Goal: Task Accomplishment & Management: Manage account settings

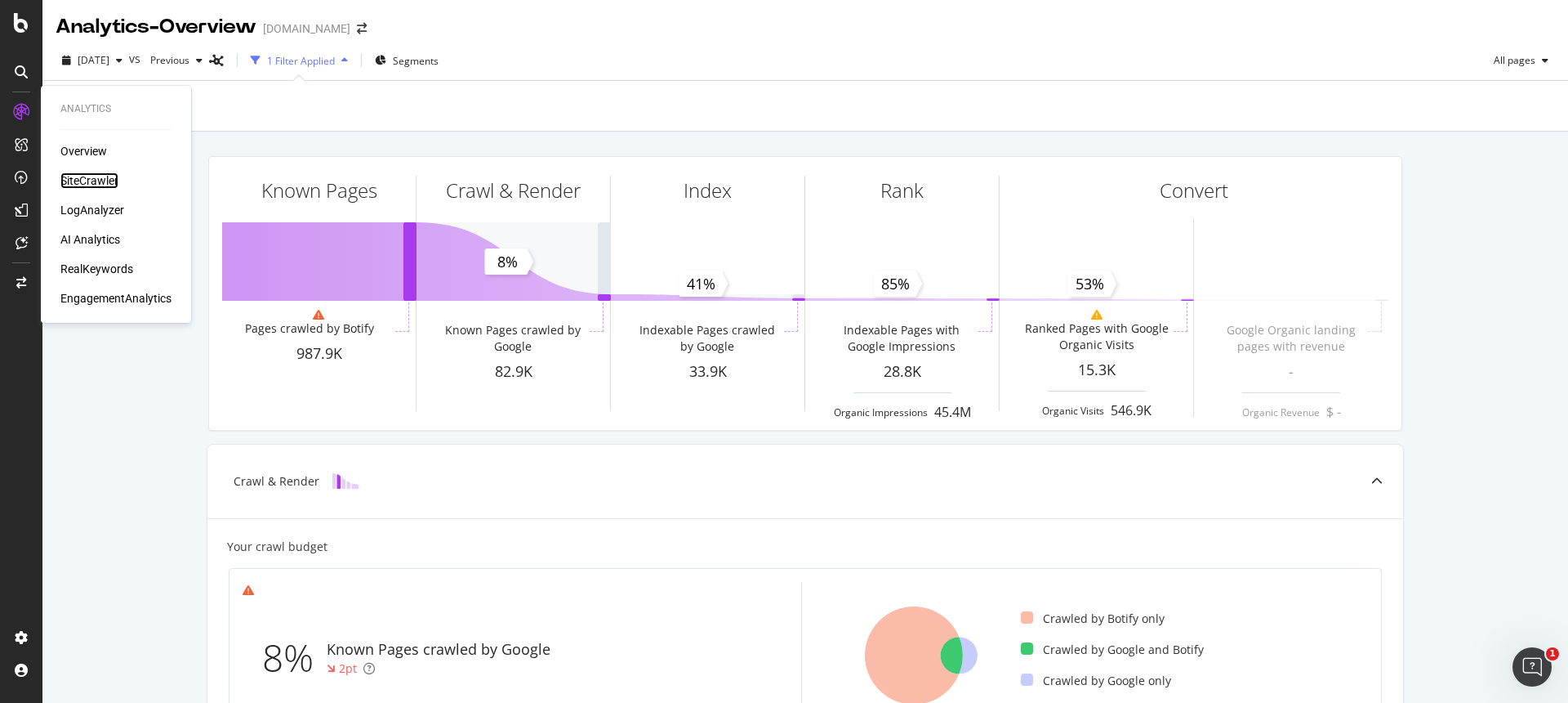
click at [104, 182] on div "SiteCrawler" at bounding box center [90, 180] width 58 height 16
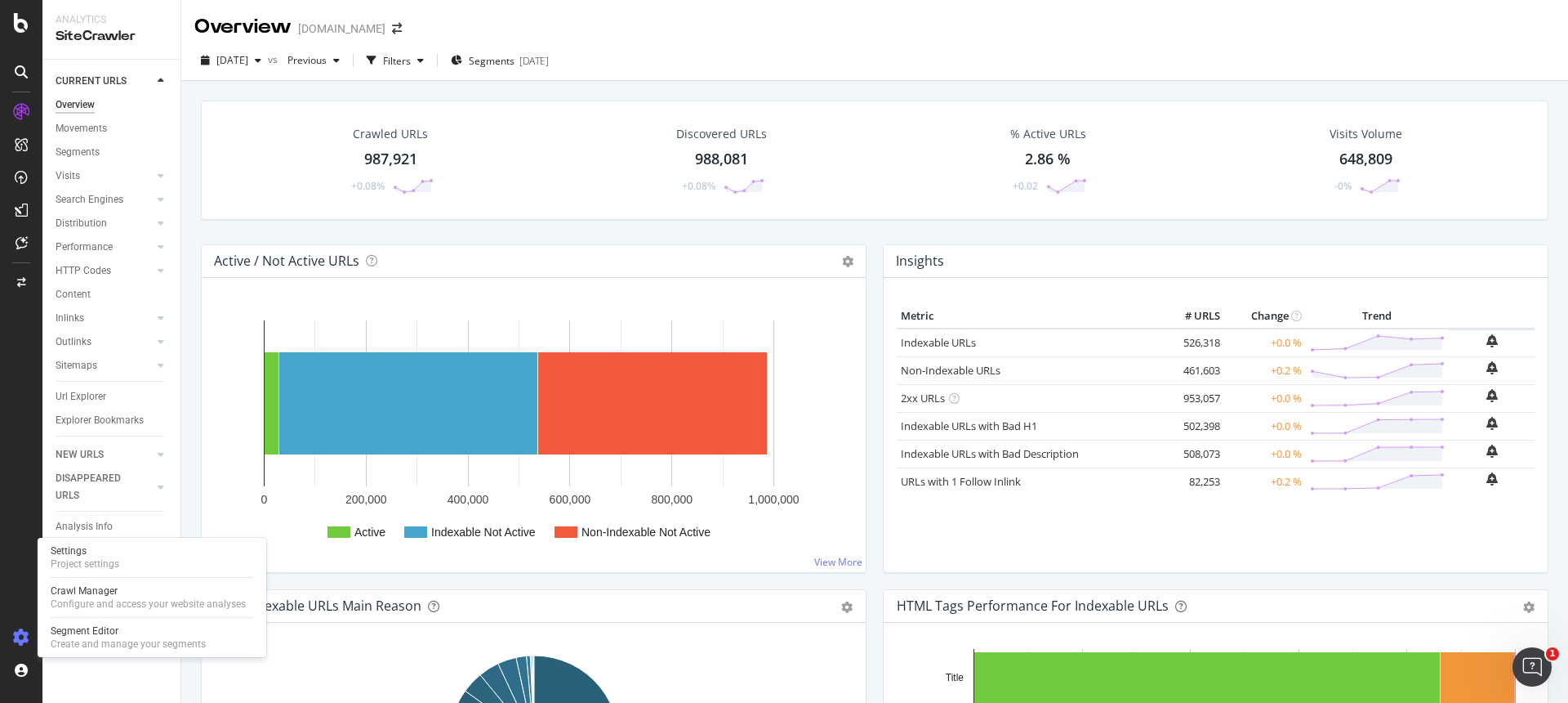
click at [18, 629] on icon at bounding box center [21, 637] width 16 height 16
click at [21, 41] on div at bounding box center [21, 352] width 43 height 703
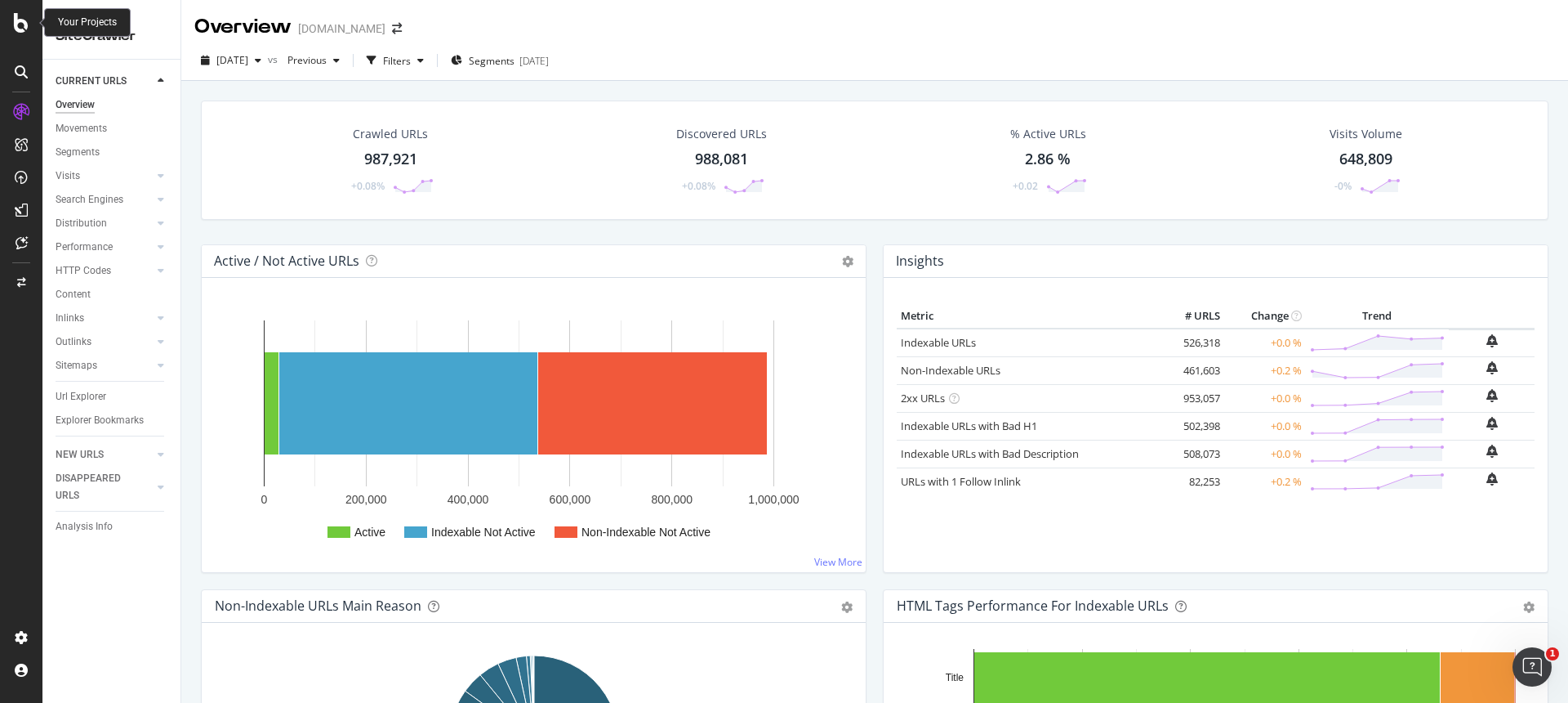
click at [33, 29] on div at bounding box center [21, 22] width 39 height 20
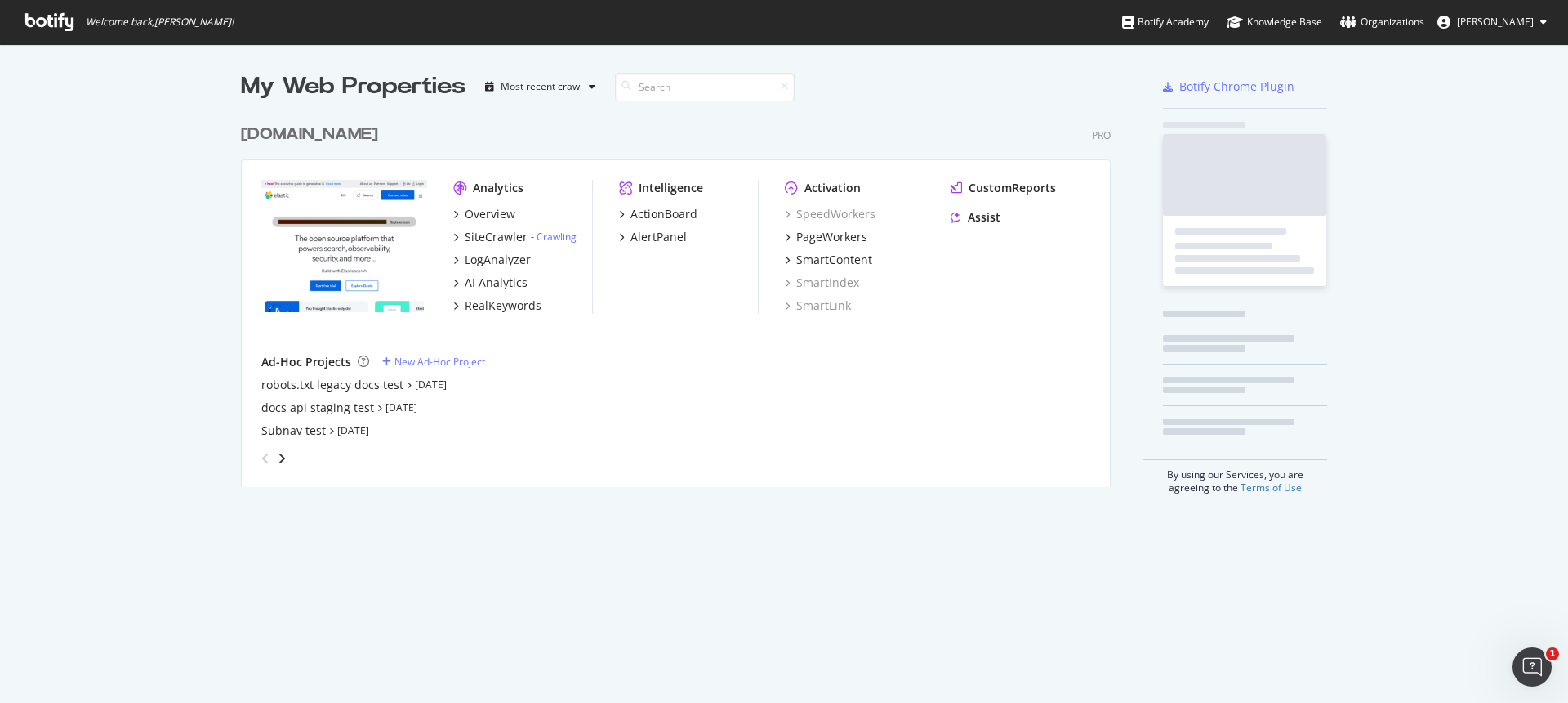
scroll to position [703, 1568]
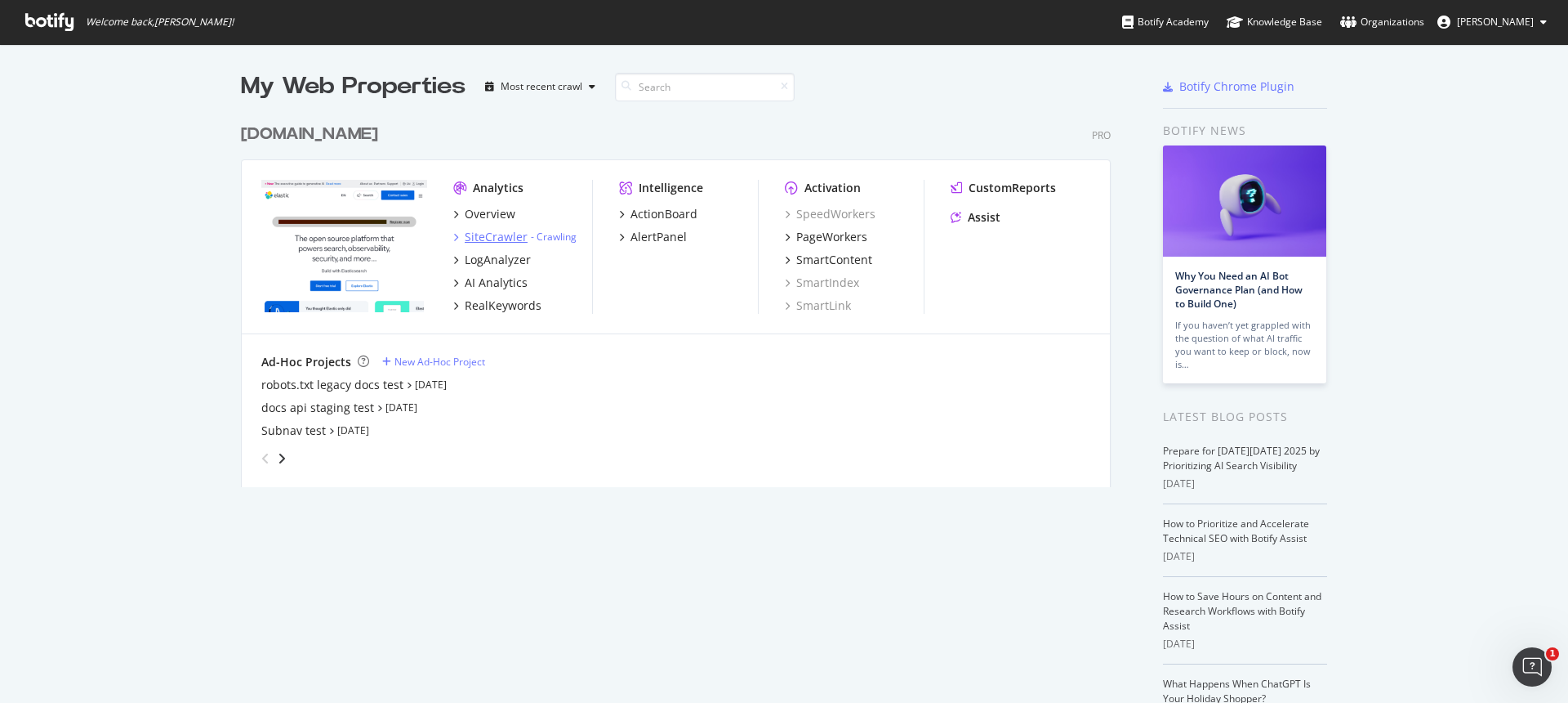
click at [505, 239] on div "SiteCrawler" at bounding box center [495, 237] width 63 height 16
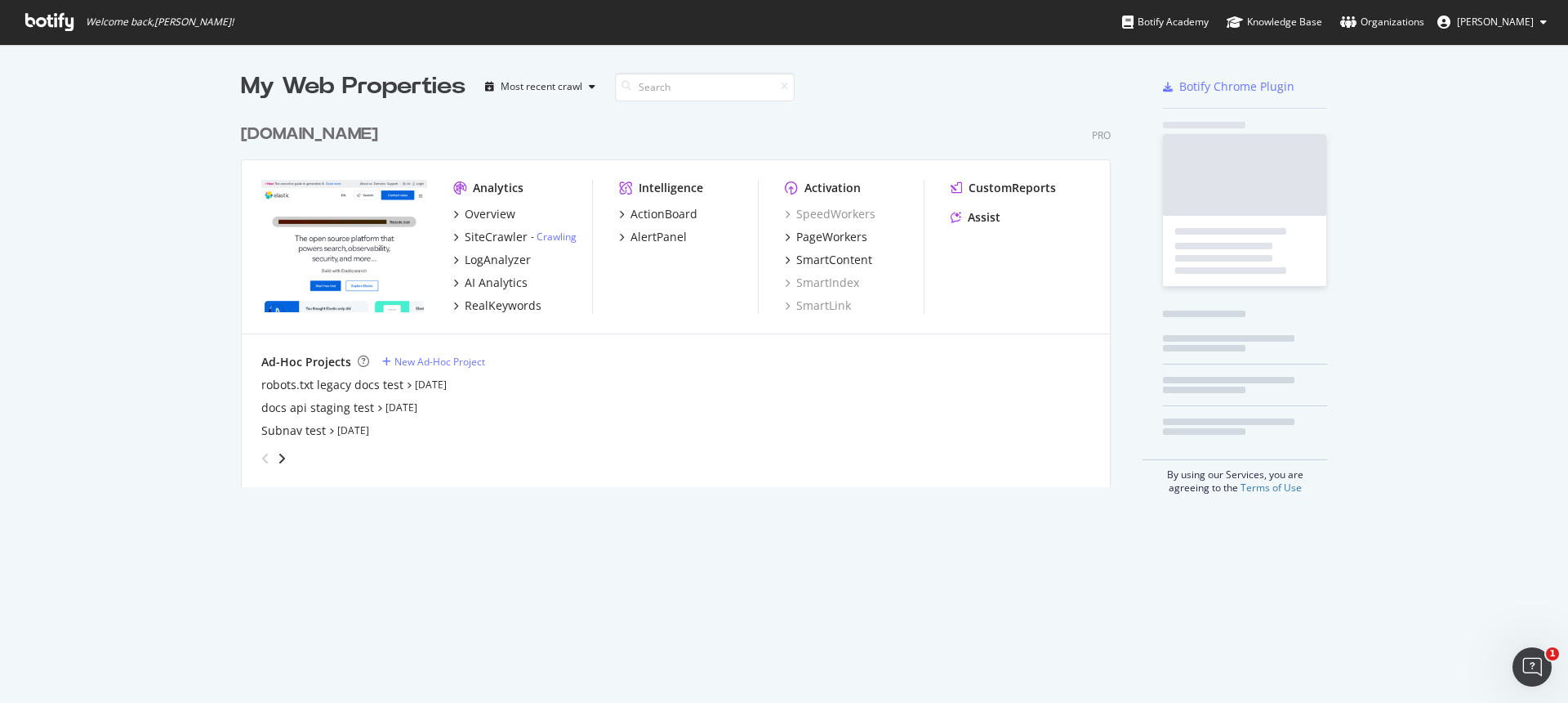
scroll to position [703, 1568]
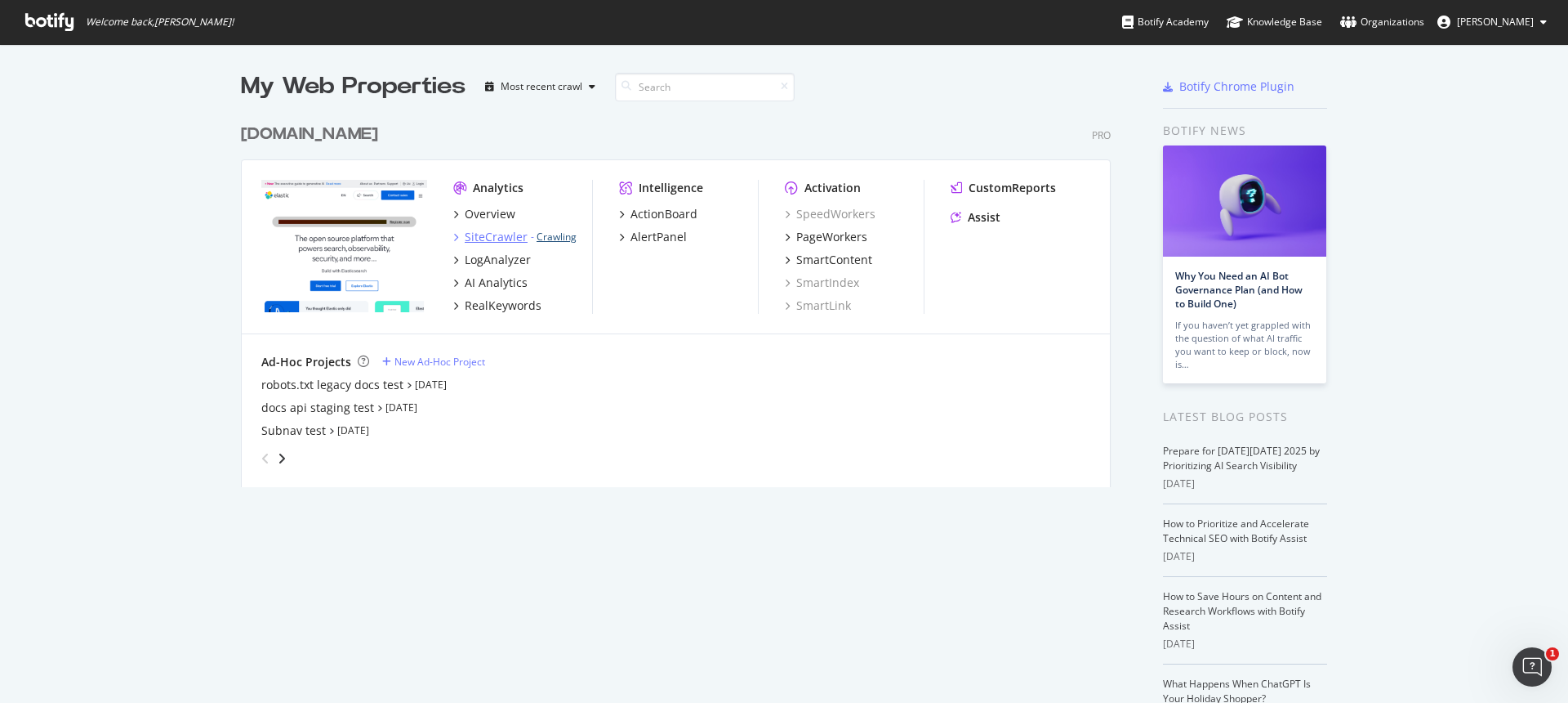
click at [560, 237] on link "Crawling" at bounding box center [556, 237] width 40 height 14
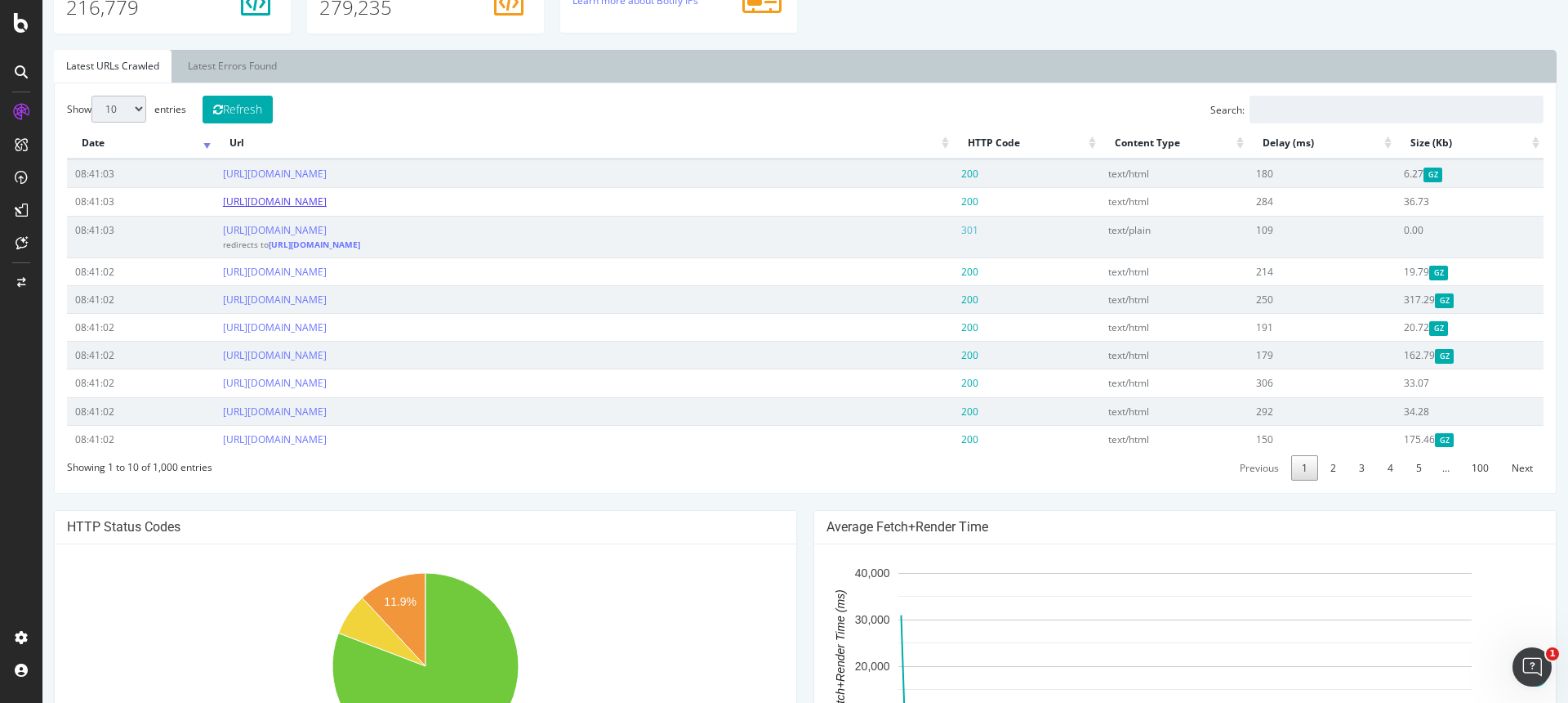
scroll to position [564, 0]
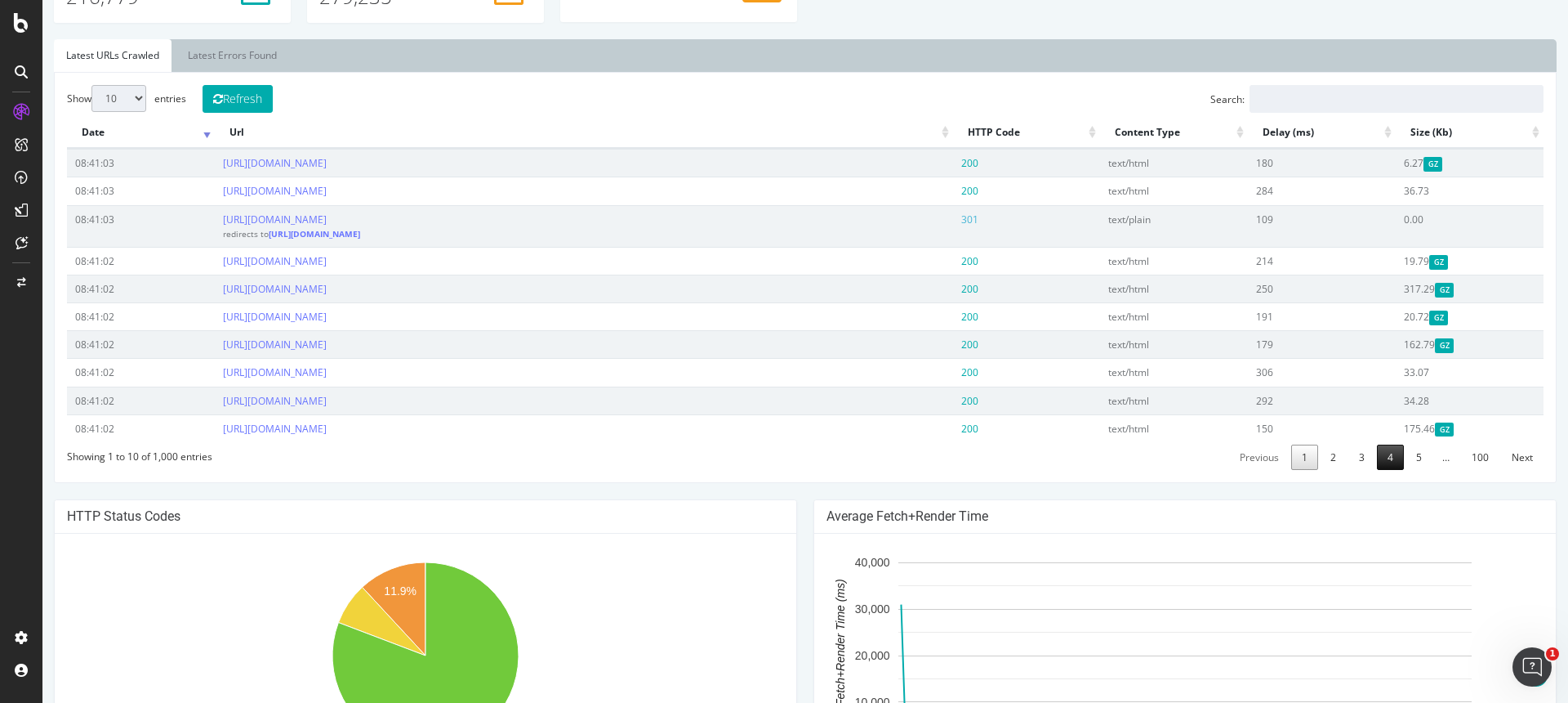
click at [1394, 466] on link "4" at bounding box center [1390, 458] width 27 height 26
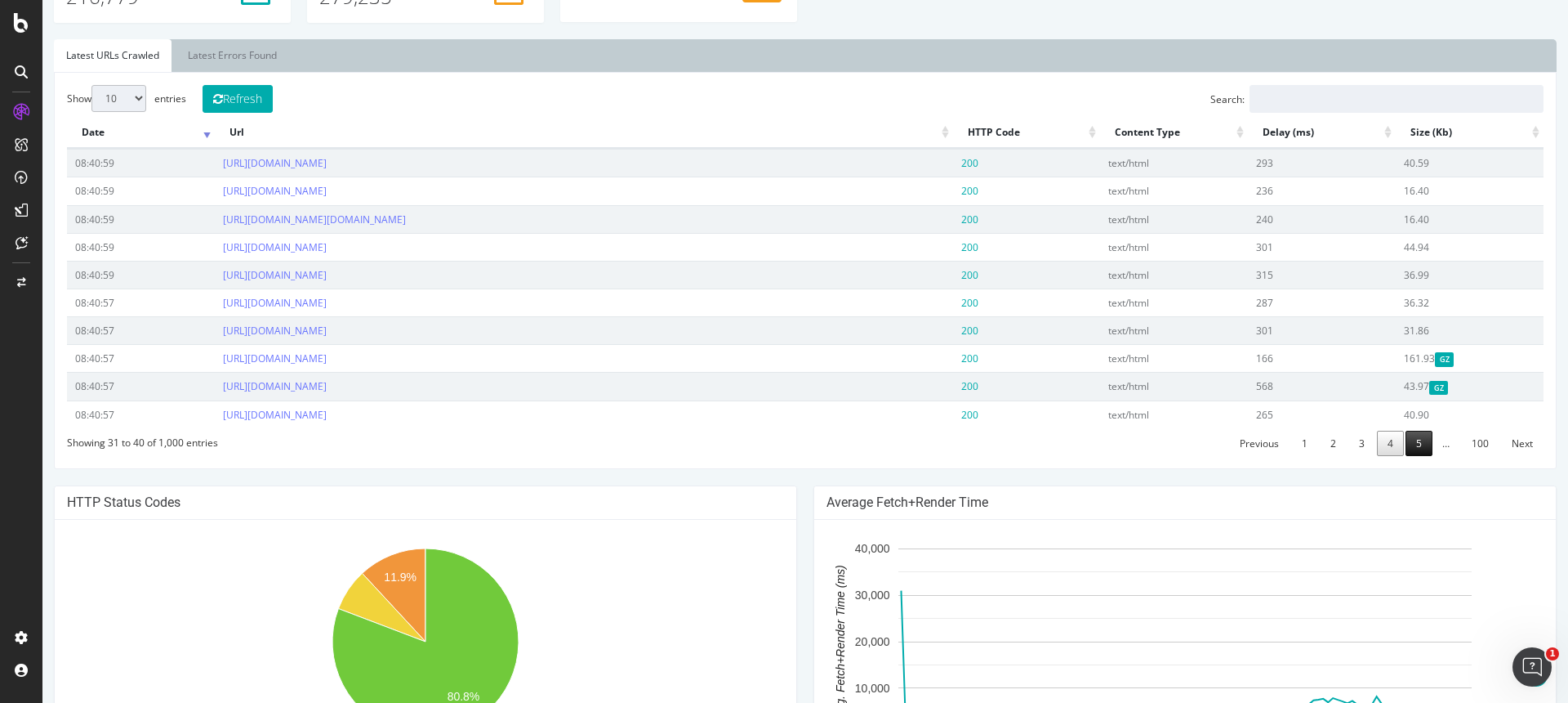
click at [1429, 456] on link "5" at bounding box center [1419, 443] width 27 height 26
click at [1424, 456] on link "6" at bounding box center [1419, 443] width 27 height 26
click at [1424, 456] on link "7" at bounding box center [1419, 443] width 27 height 26
click at [1421, 456] on link "8" at bounding box center [1419, 443] width 27 height 26
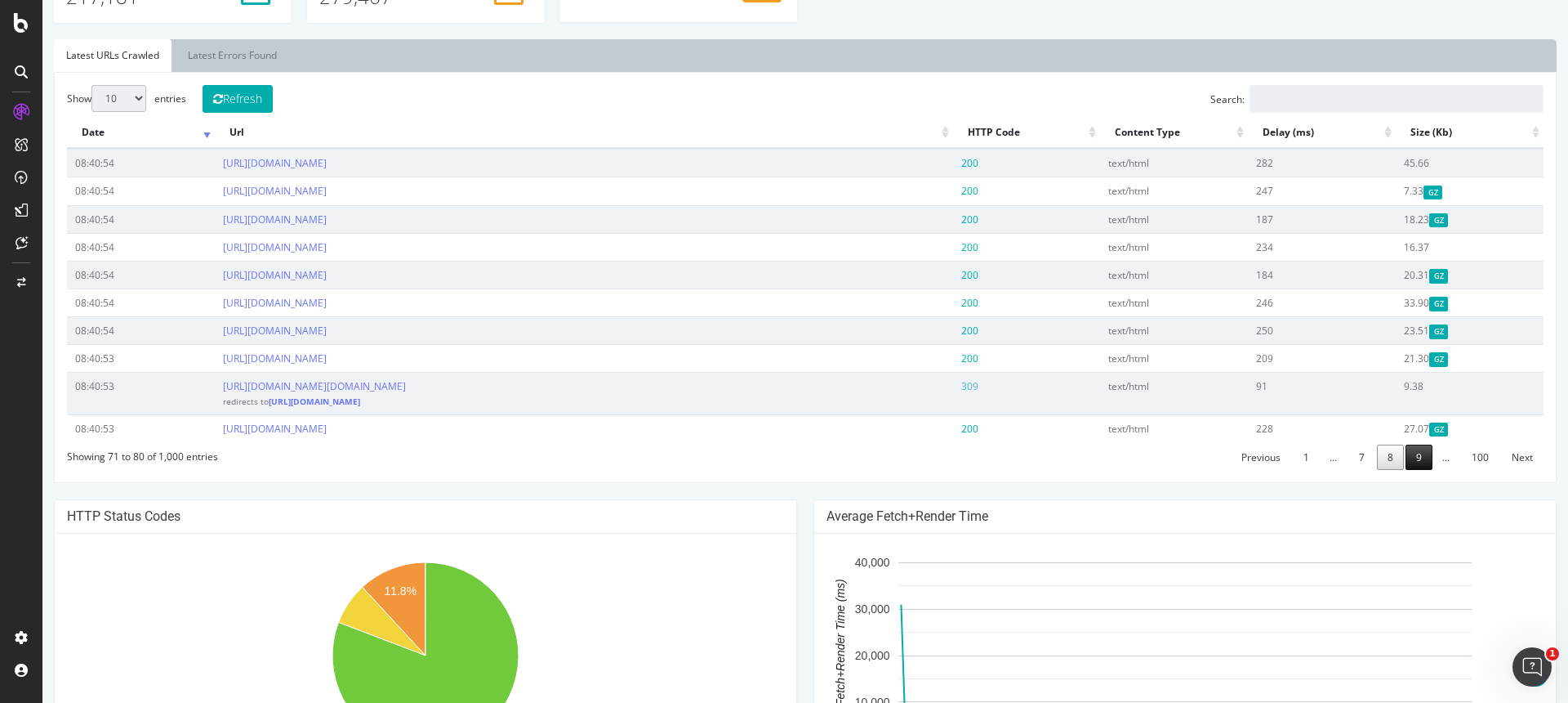
click at [1420, 470] on link "9" at bounding box center [1419, 458] width 27 height 26
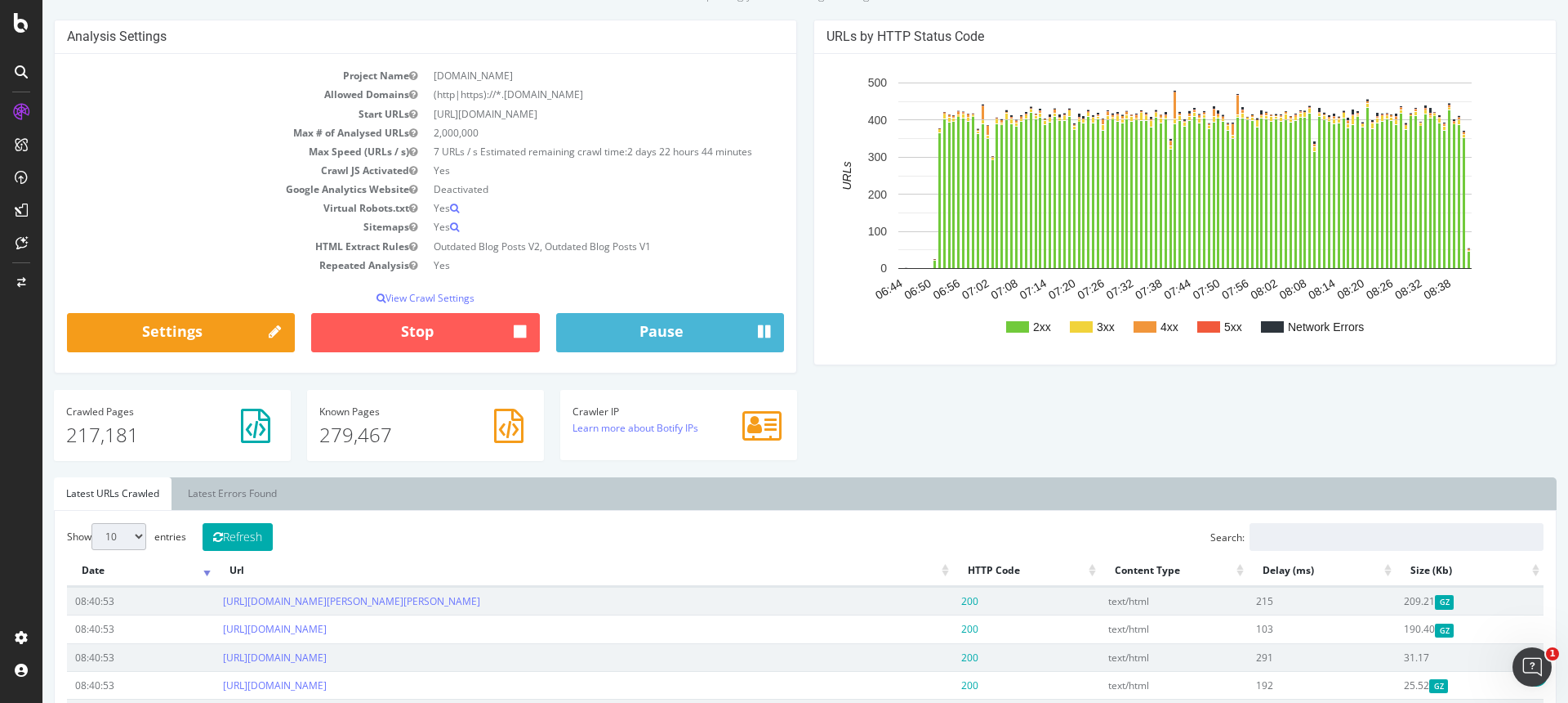
scroll to position [93, 0]
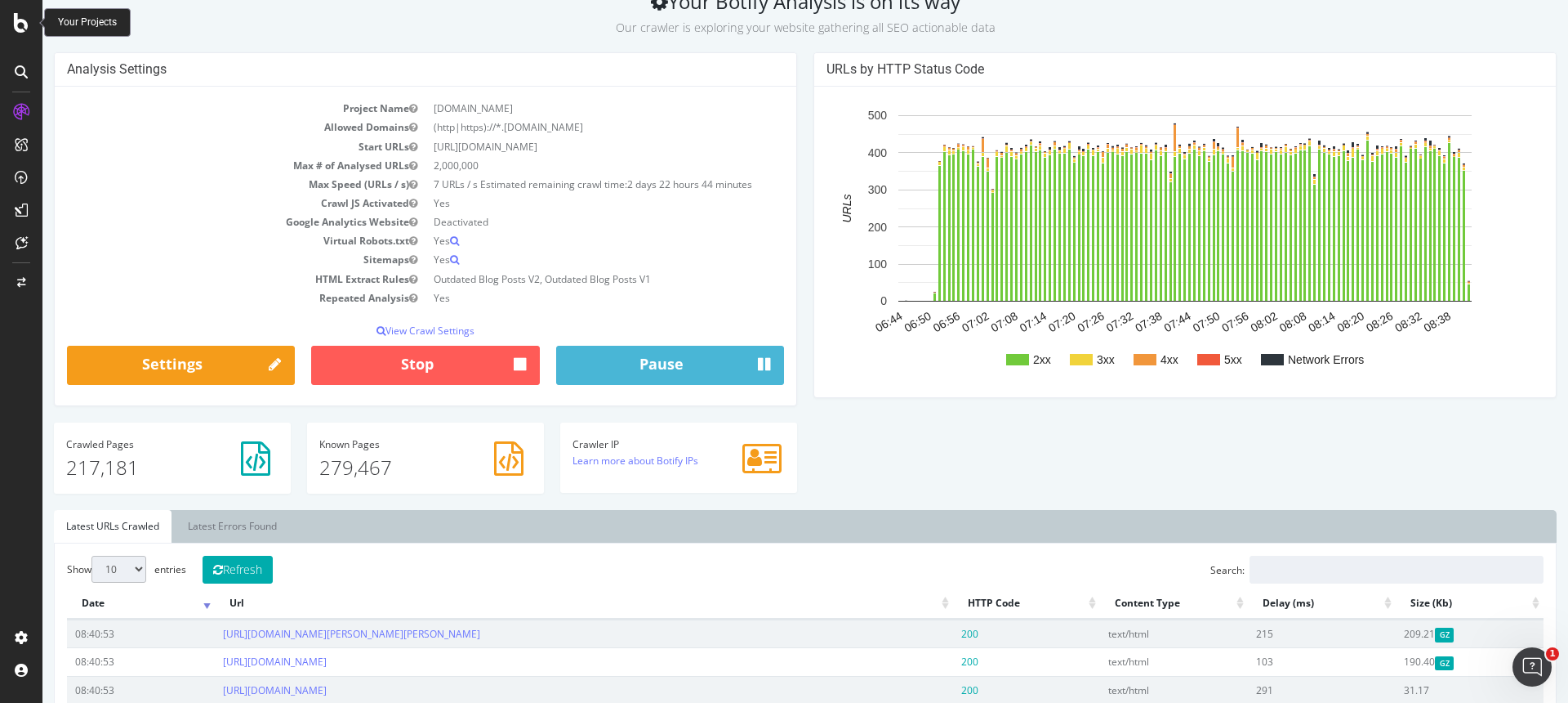
click at [23, 27] on icon at bounding box center [21, 22] width 15 height 20
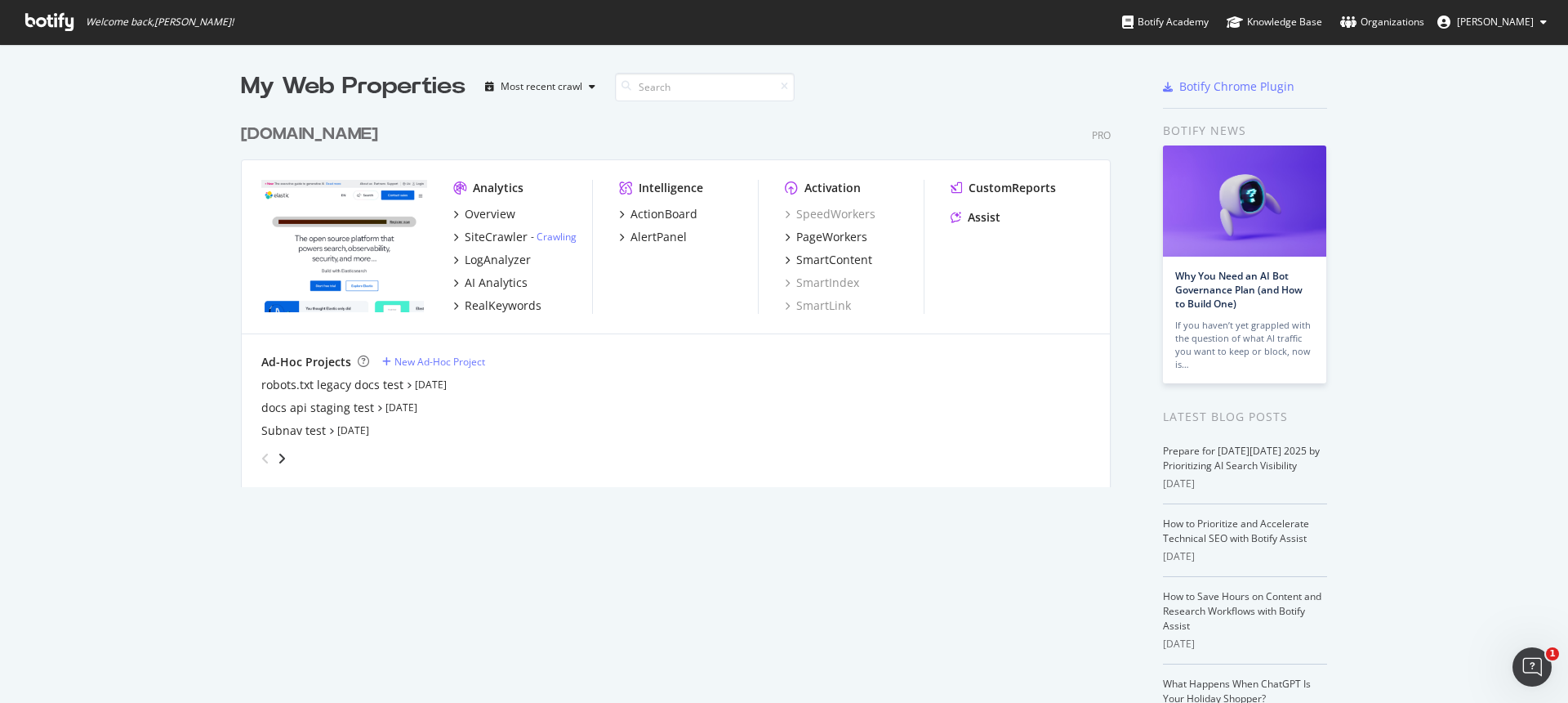
scroll to position [703, 1568]
click at [489, 236] on div "SiteCrawler" at bounding box center [495, 237] width 63 height 16
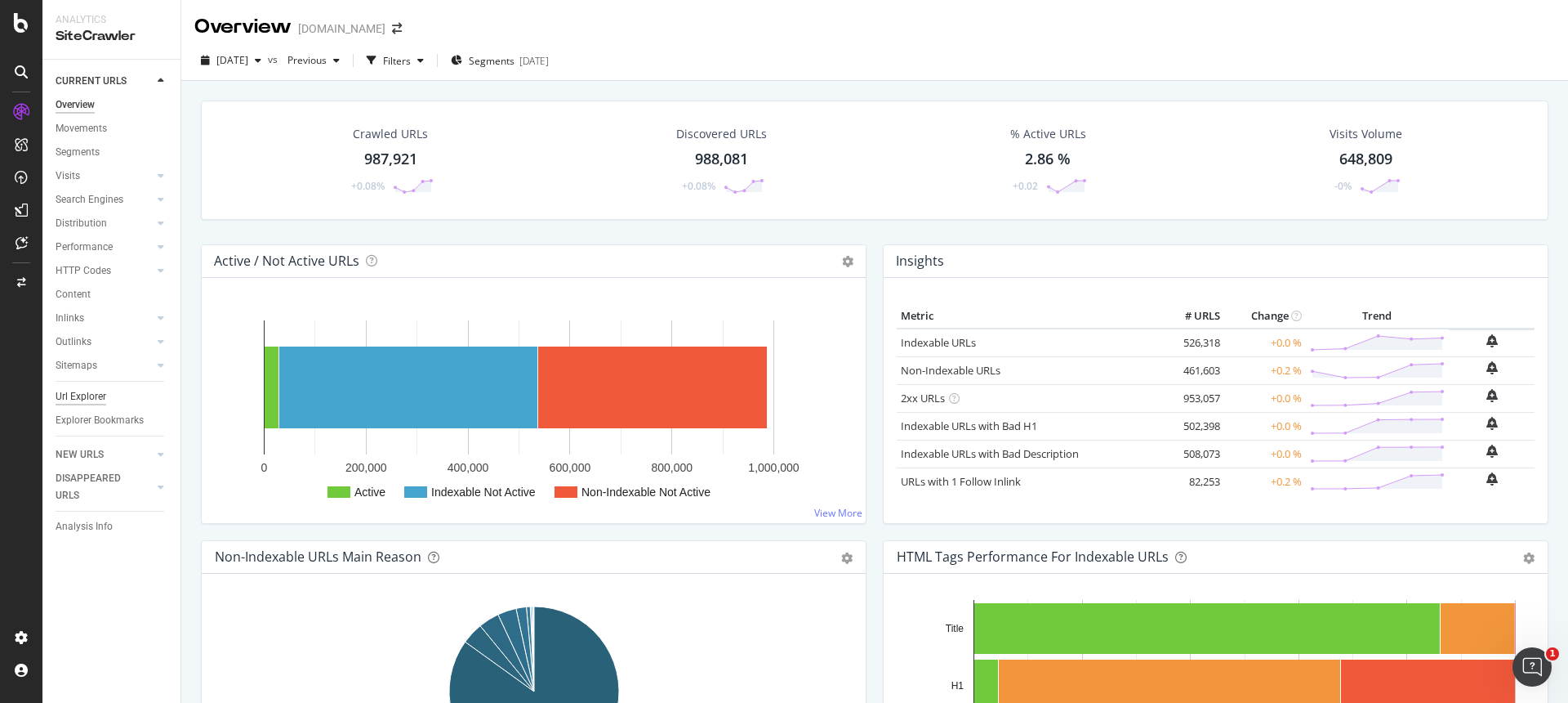
click at [93, 394] on div "Url Explorer" at bounding box center [81, 397] width 51 height 17
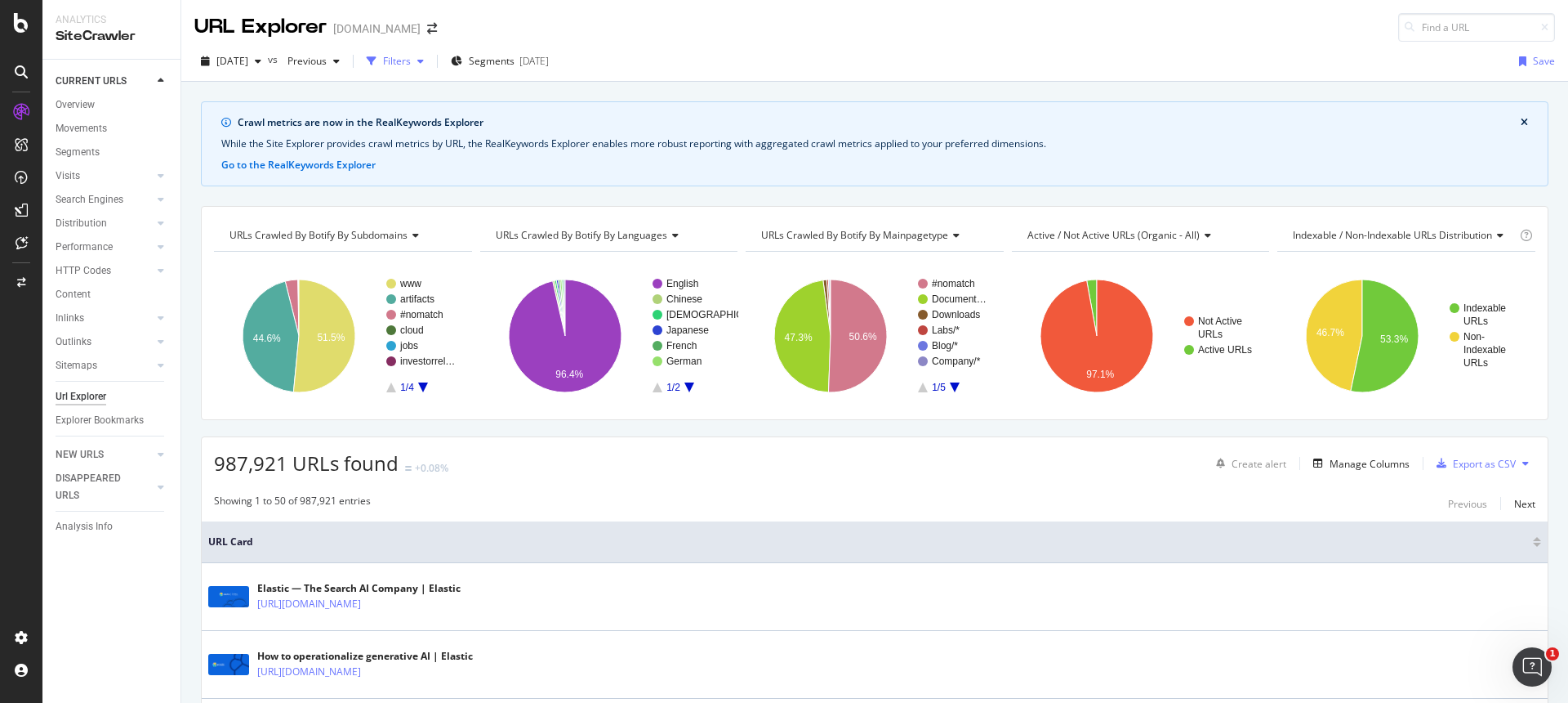
click at [430, 59] on div "button" at bounding box center [421, 61] width 20 height 9
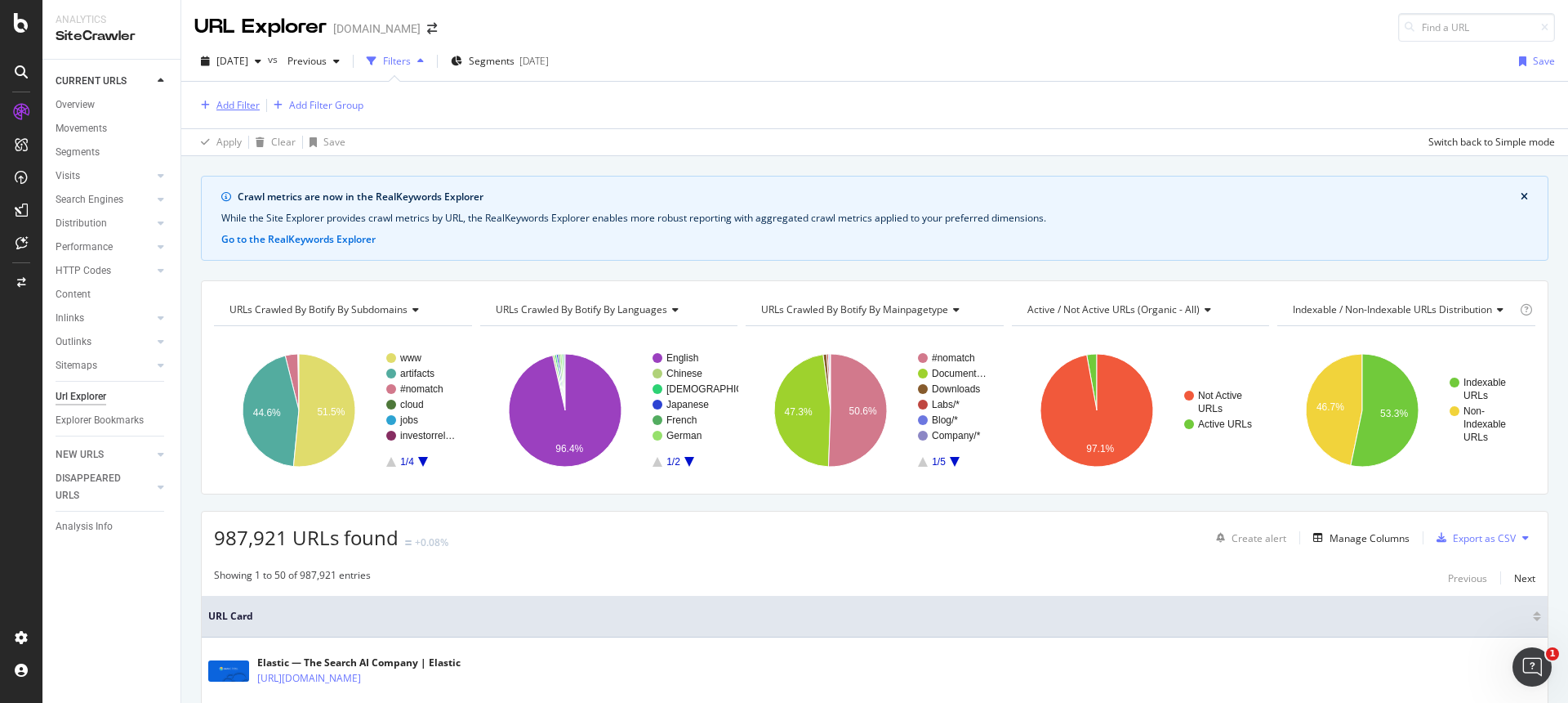
click at [248, 101] on div "Add Filter" at bounding box center [238, 105] width 44 height 14
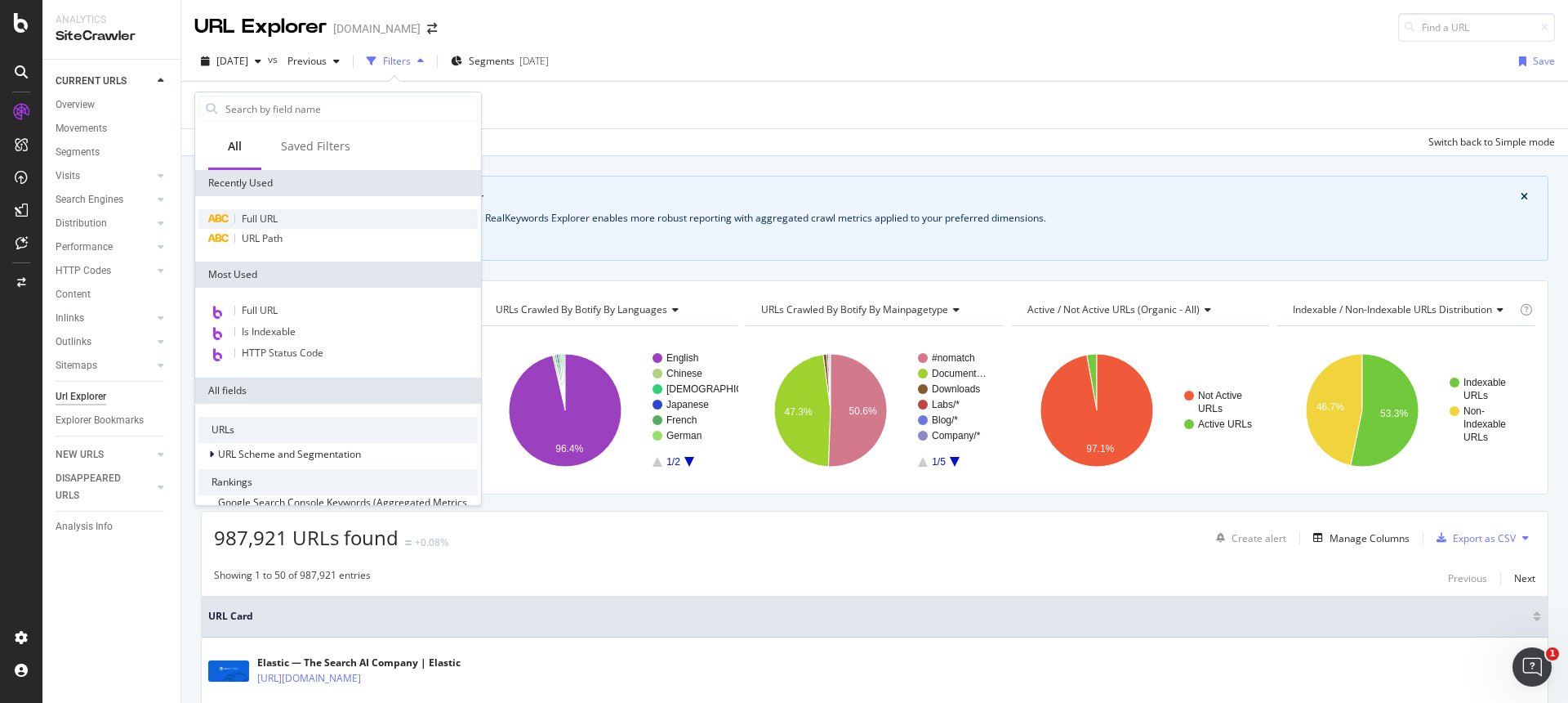
click at [256, 217] on span "Full URL" at bounding box center [260, 219] width 36 height 14
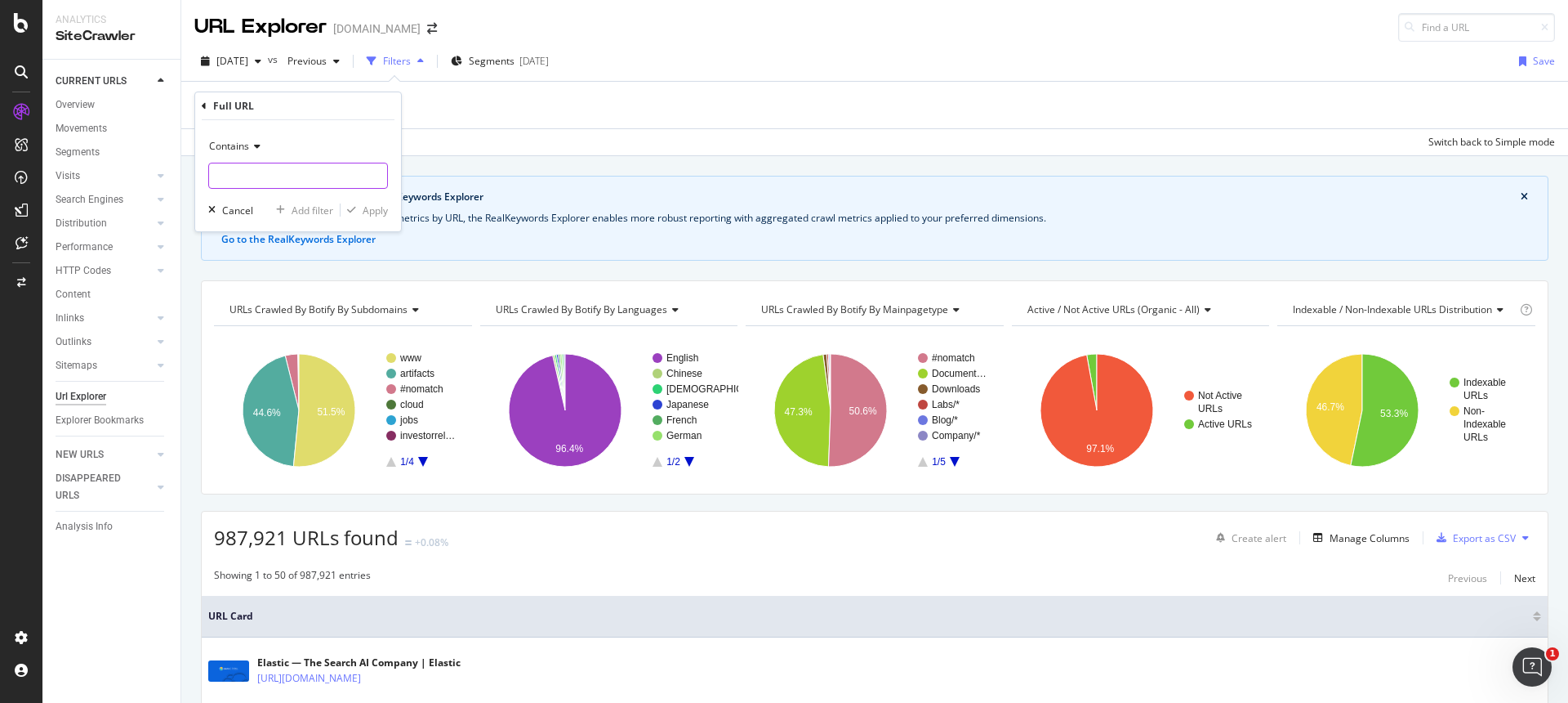
click at [277, 182] on input "text" at bounding box center [298, 176] width 178 height 27
type input "discuss.elastic"
click at [363, 206] on div "Apply" at bounding box center [375, 210] width 26 height 14
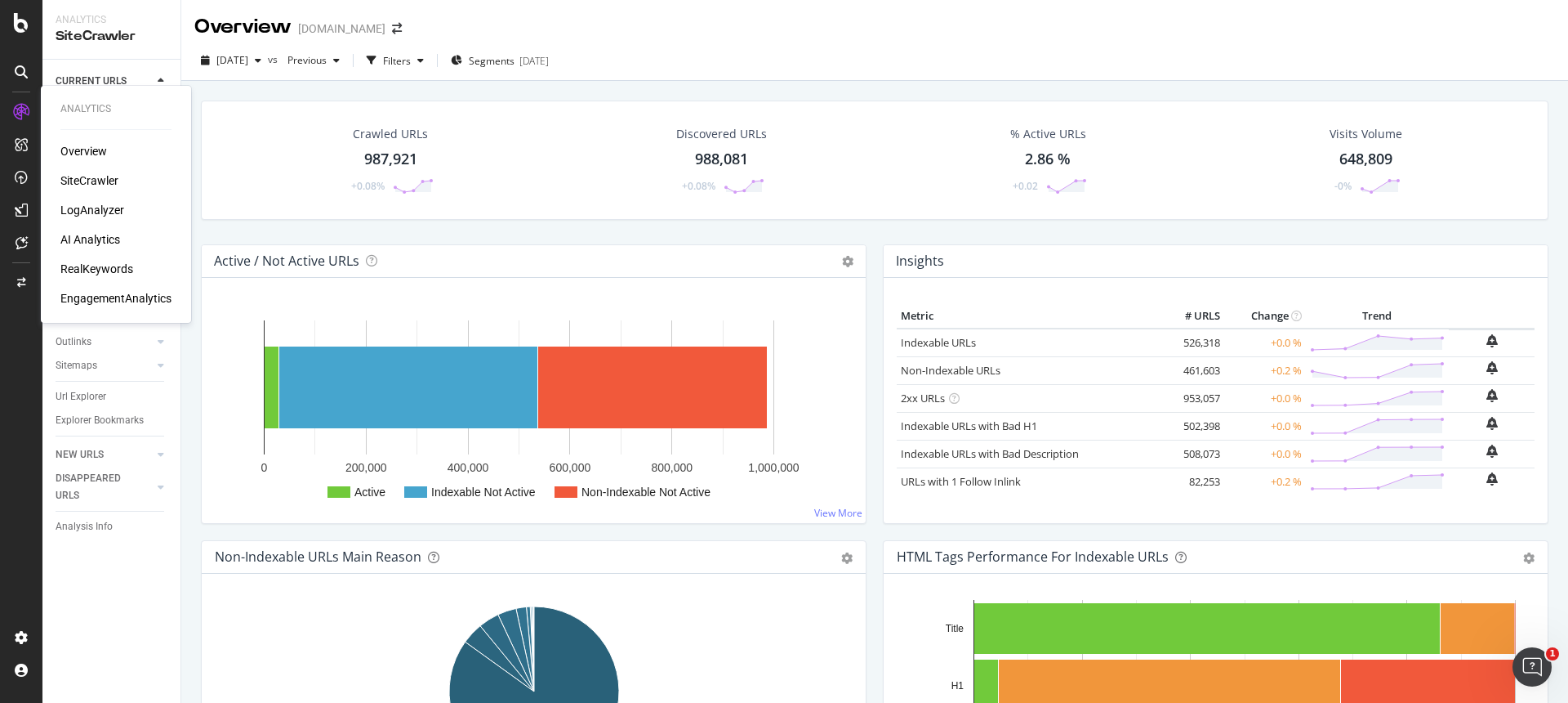
click at [99, 181] on div "SiteCrawler" at bounding box center [90, 180] width 58 height 16
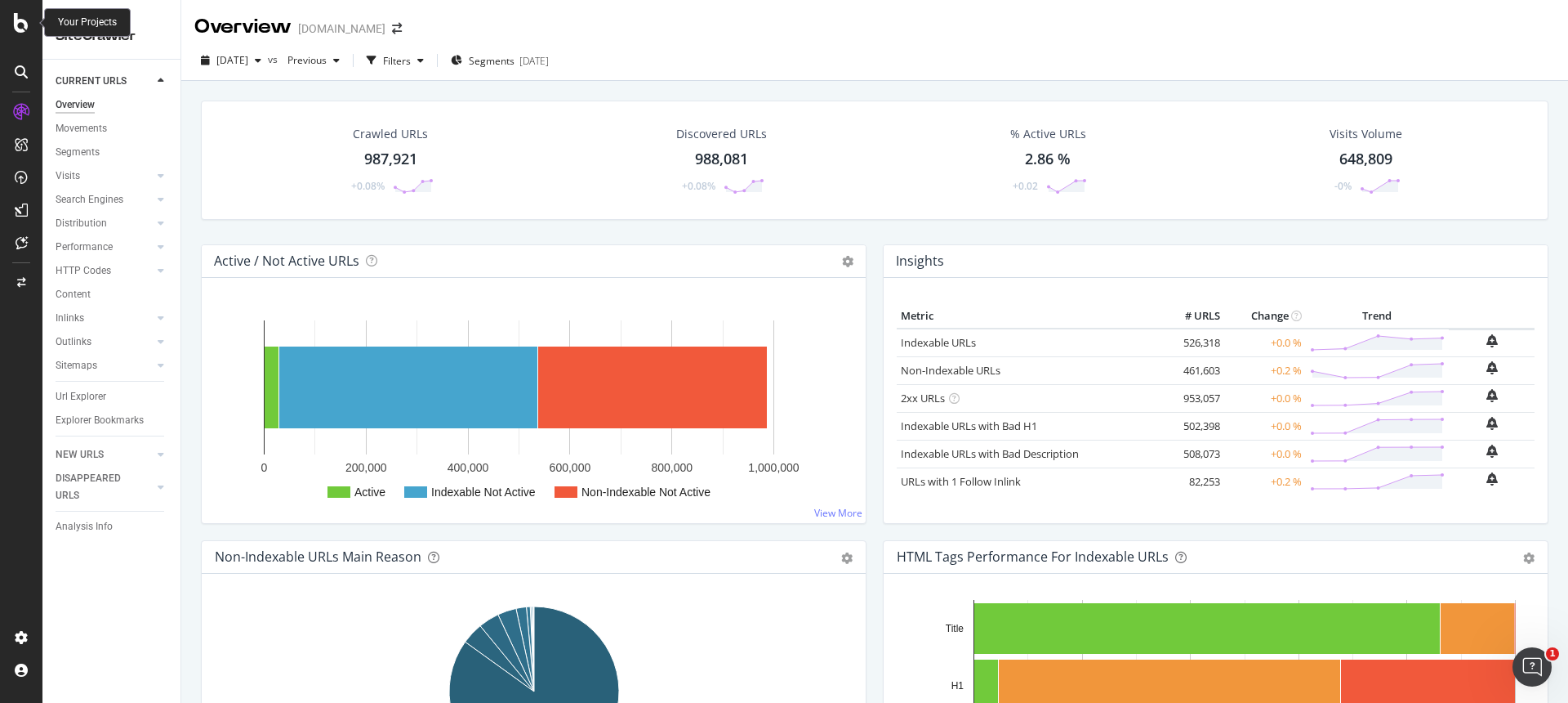
click at [20, 25] on icon at bounding box center [21, 22] width 15 height 20
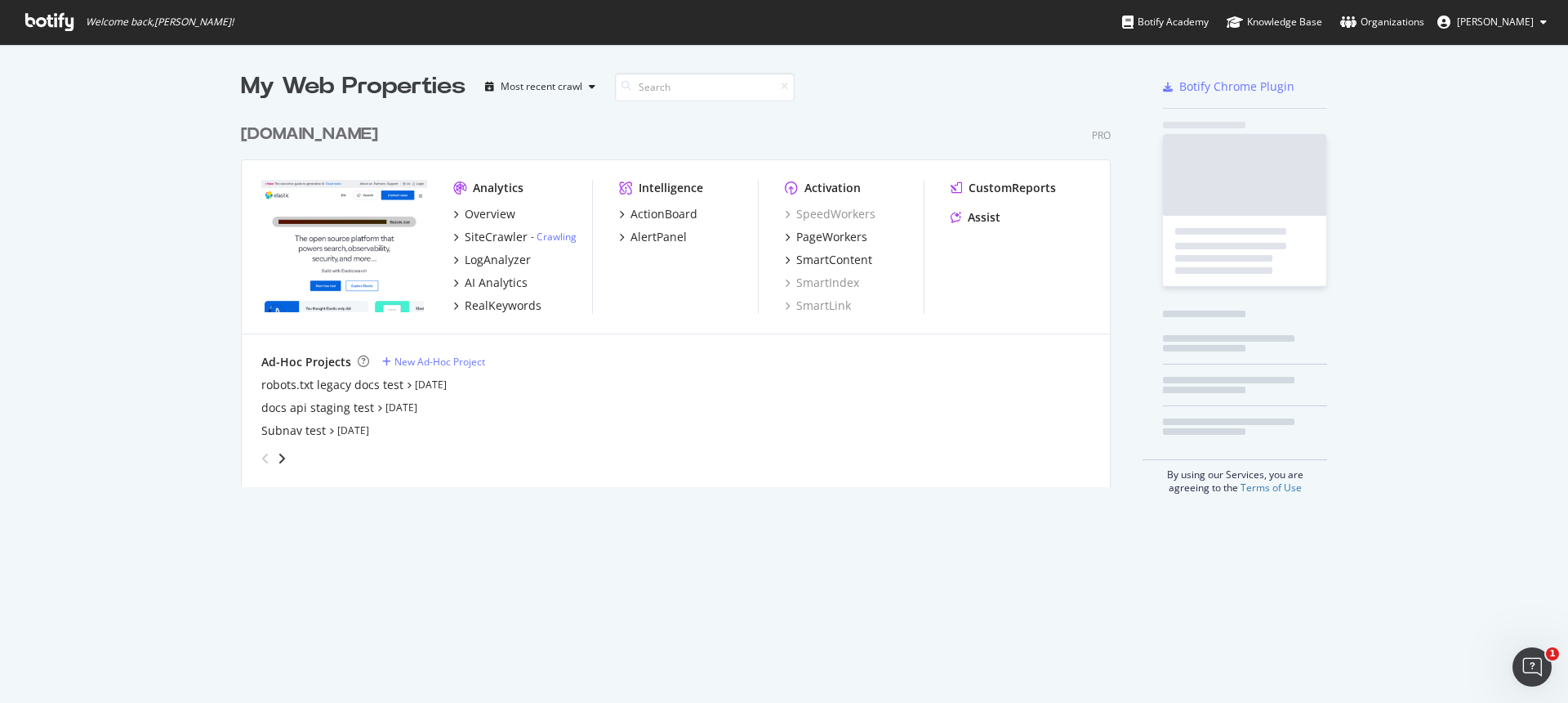
scroll to position [703, 1568]
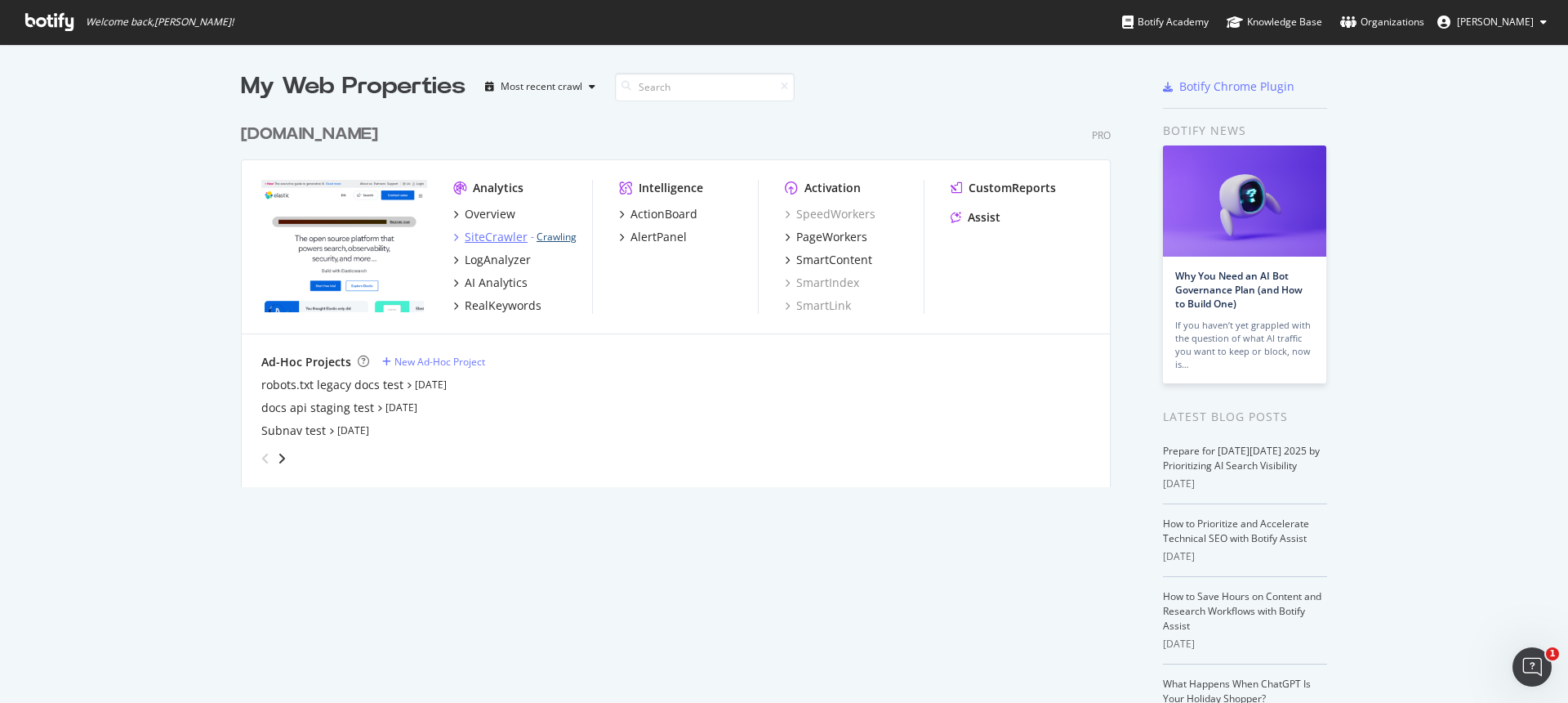
click at [560, 238] on link "Crawling" at bounding box center [556, 237] width 40 height 14
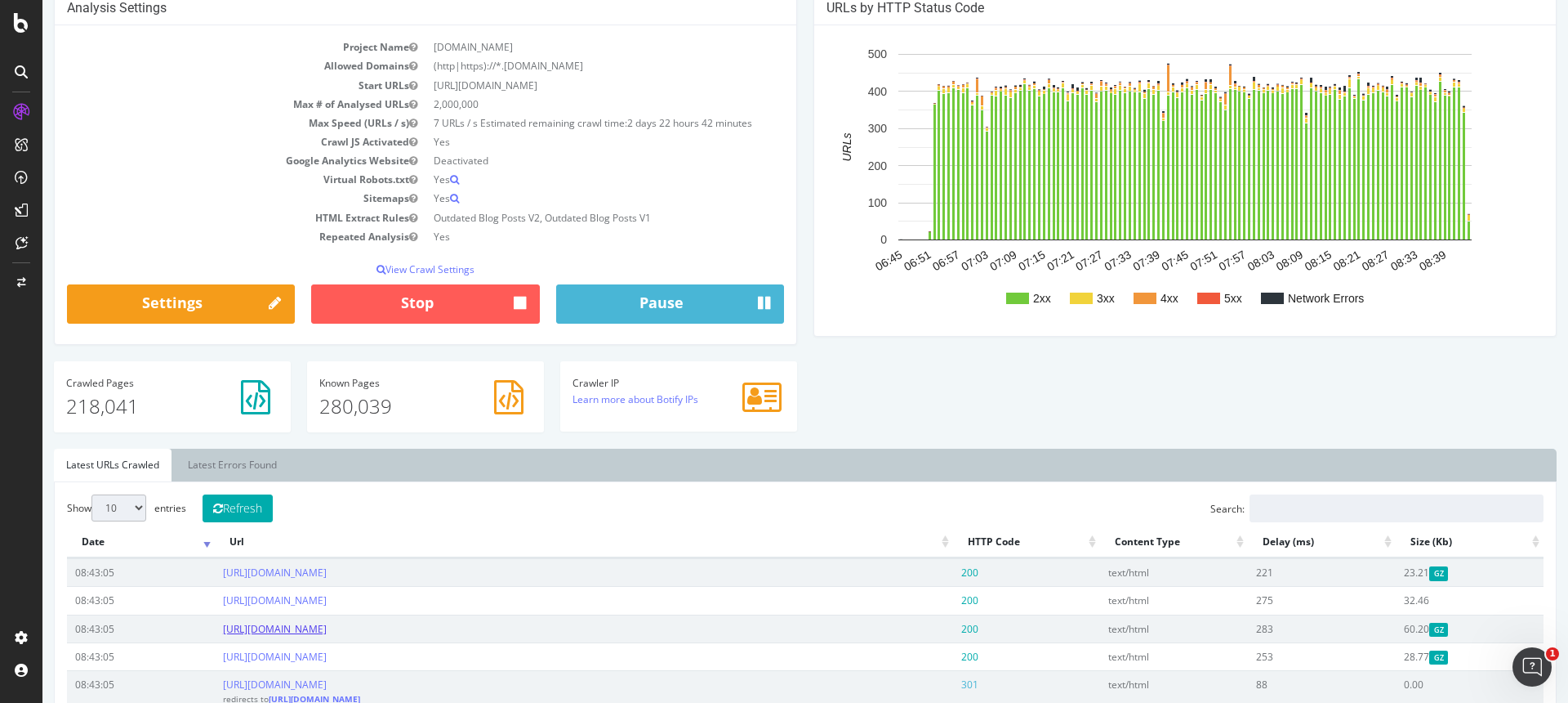
scroll to position [184, 0]
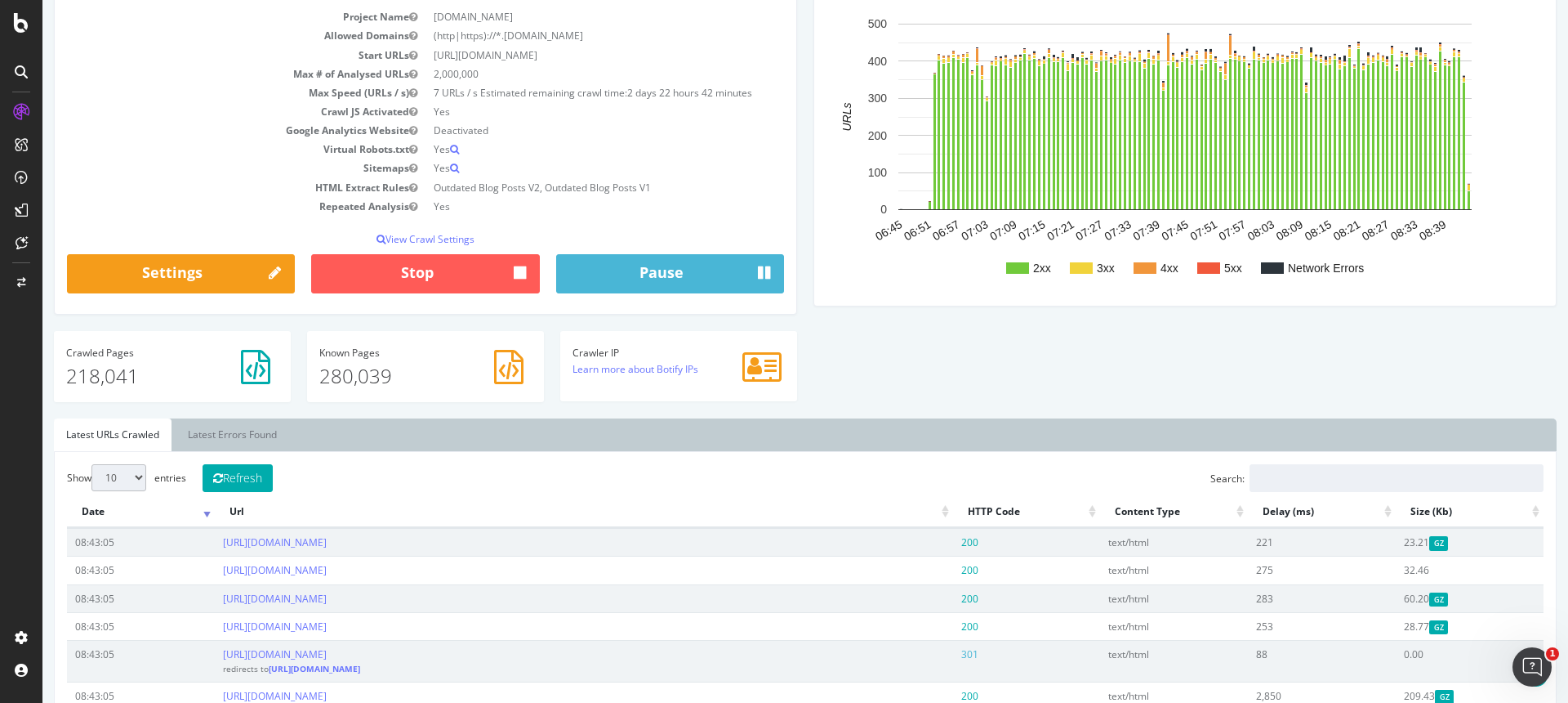
click at [524, 366] on div at bounding box center [508, 365] width 45 height 45
click at [93, 376] on p "218,041" at bounding box center [172, 376] width 212 height 27
click at [266, 367] on icon at bounding box center [255, 367] width 29 height 34
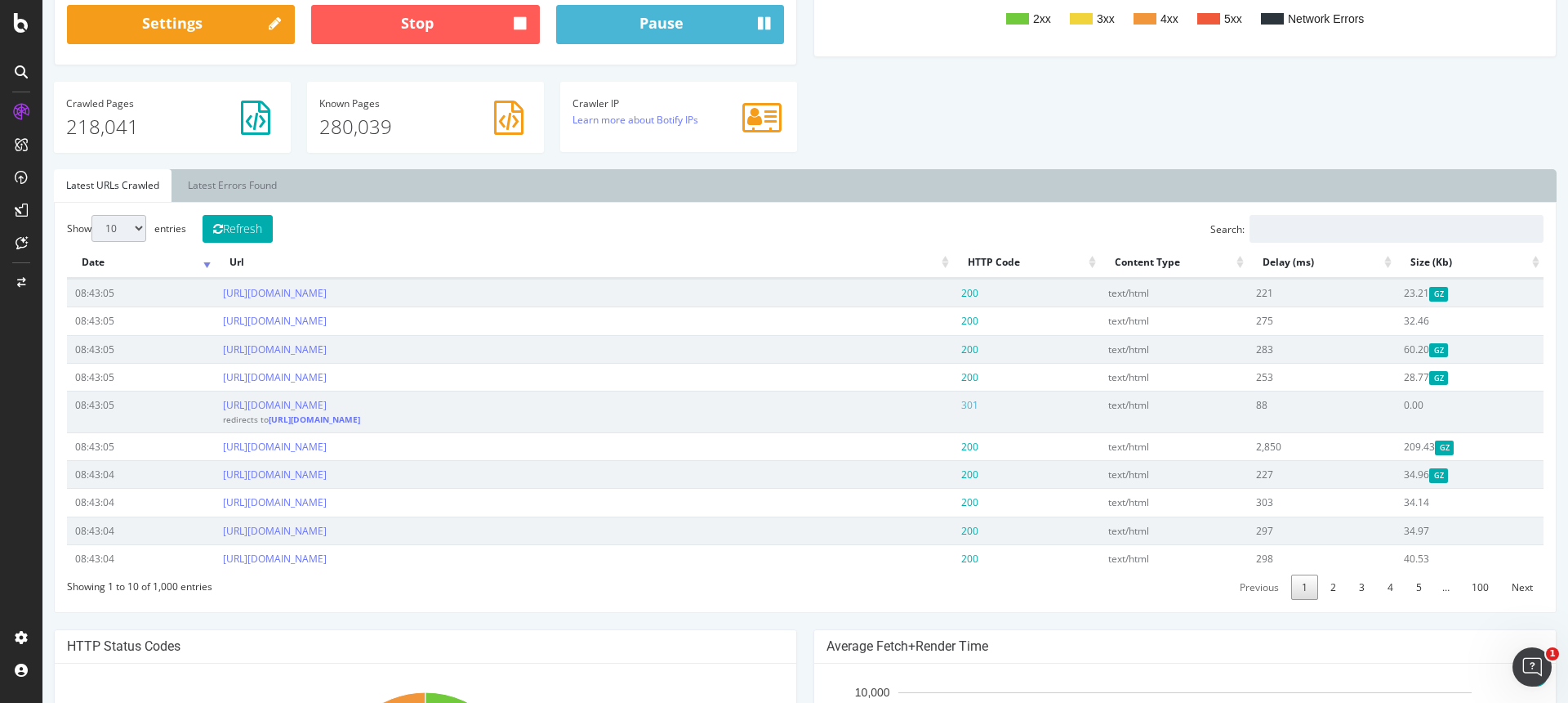
scroll to position [436, 0]
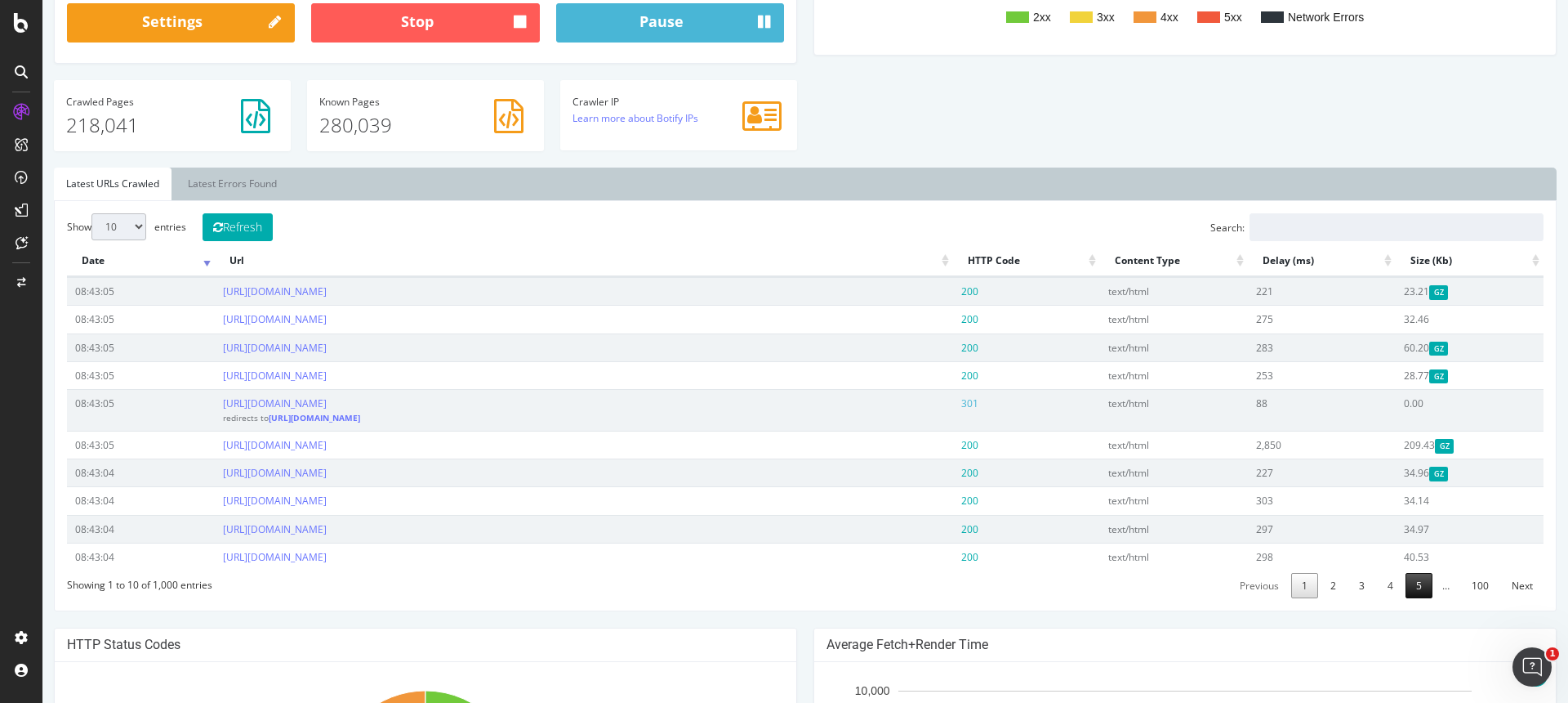
click at [1411, 598] on link "5" at bounding box center [1419, 586] width 27 height 26
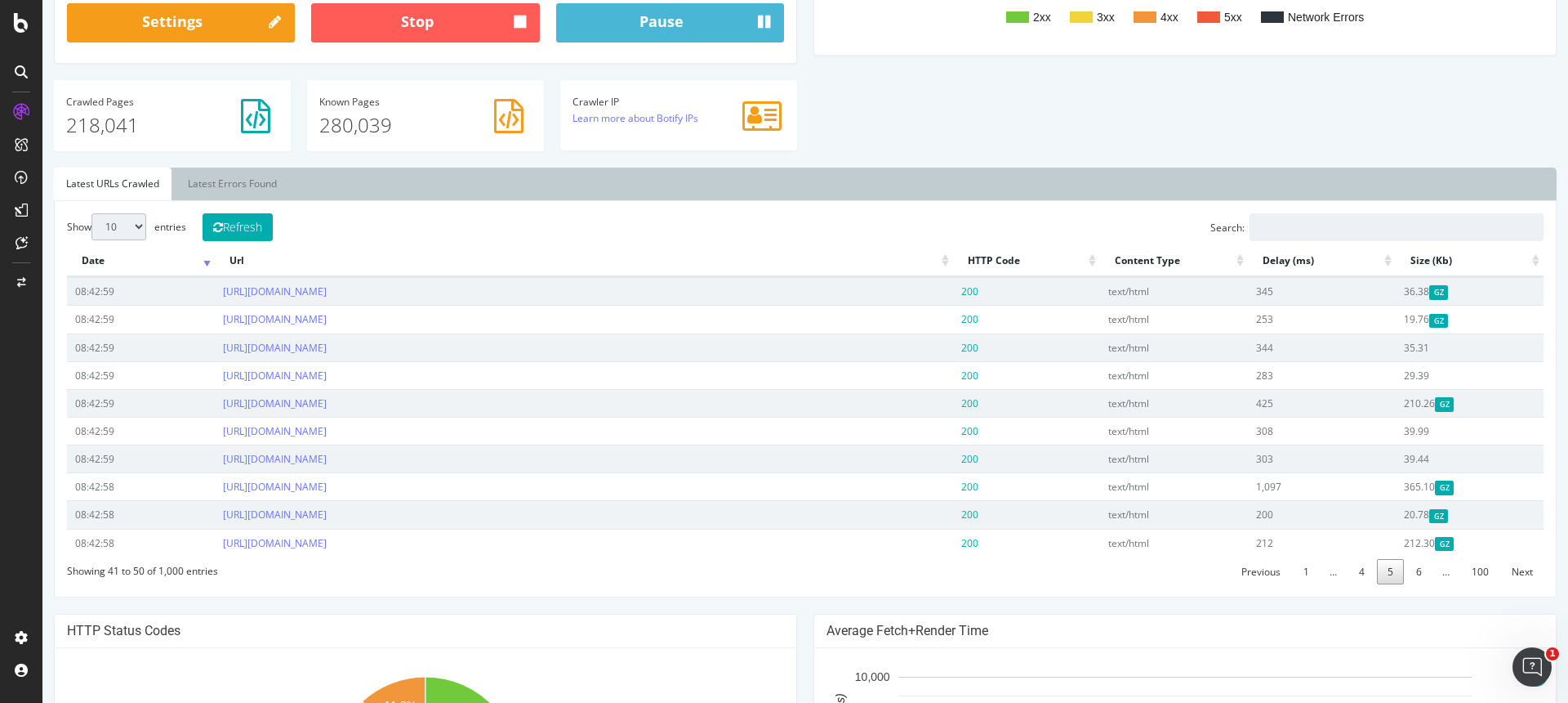
click at [1396, 598] on div "Show 10 25 50 100 entries Refresh Search: Date Url HTTP Code Content Type Delay…" at bounding box center [805, 399] width 1503 height 397
click at [1359, 585] on link "4" at bounding box center [1362, 572] width 27 height 26
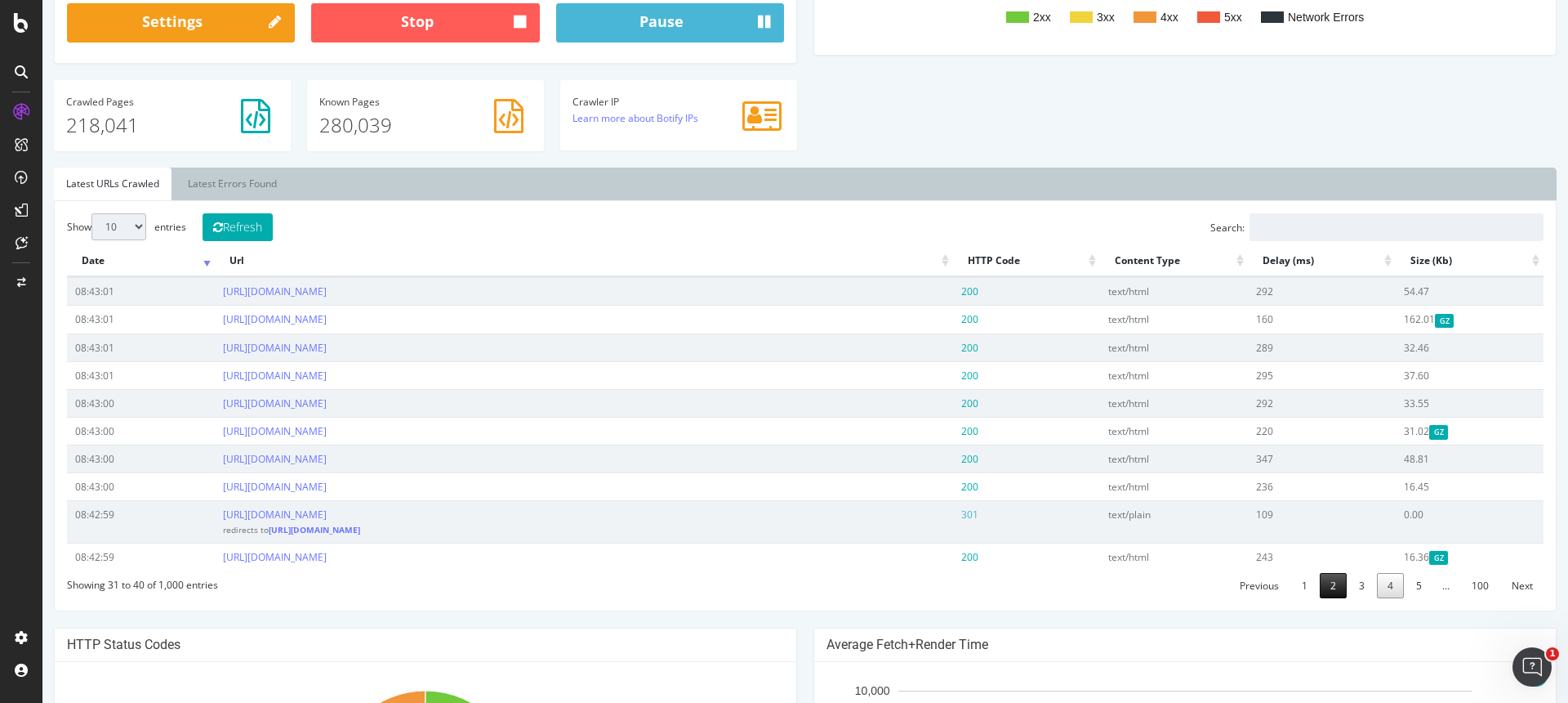
click at [1332, 595] on link "2" at bounding box center [1333, 586] width 27 height 26
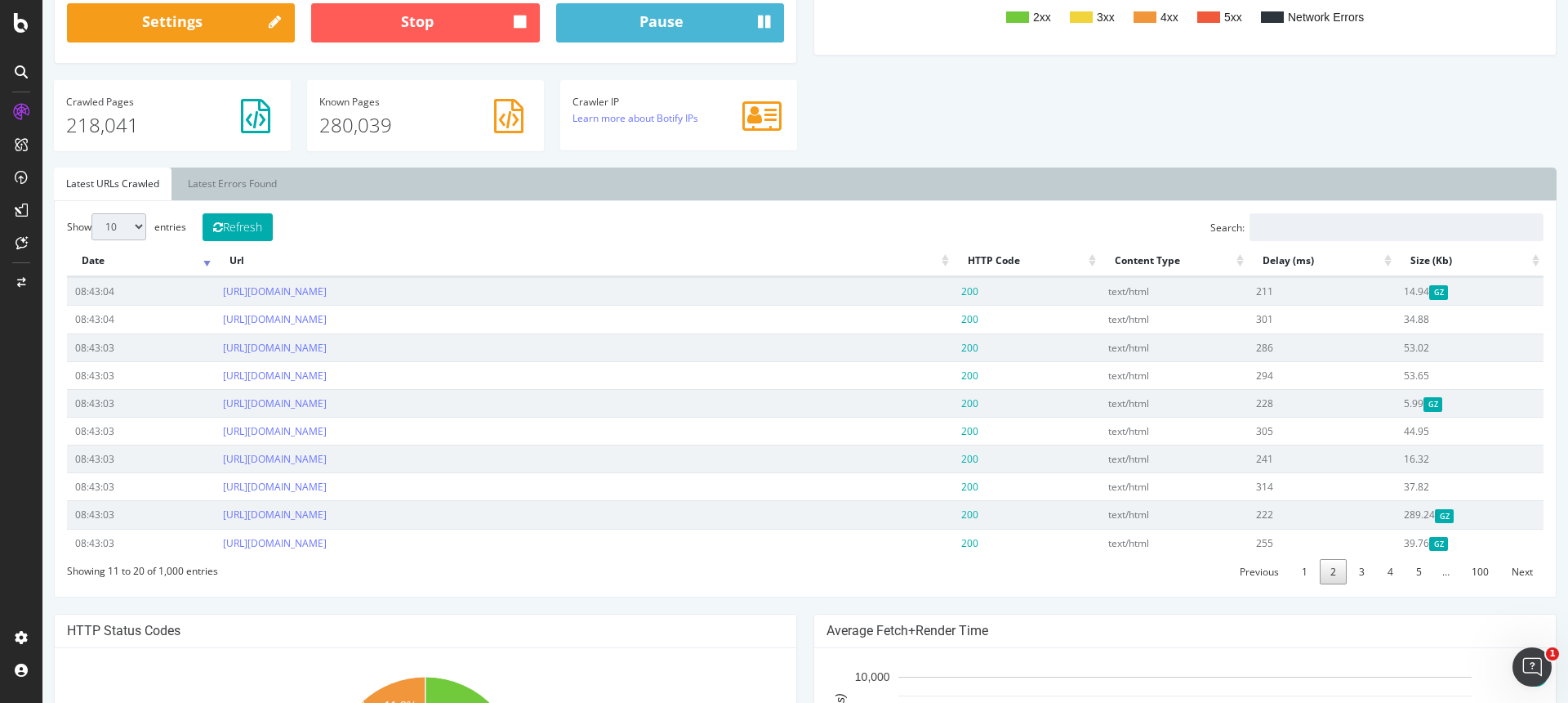
click at [1309, 596] on div "Show 10 25 50 100 entries Refresh Search: Date Url HTTP Code Content Type Delay…" at bounding box center [805, 399] width 1503 height 397
click at [1439, 573] on span "…" at bounding box center [1445, 572] width 27 height 14
click at [1445, 573] on span "…" at bounding box center [1445, 572] width 27 height 14
click at [1512, 575] on link "Next" at bounding box center [1523, 572] width 43 height 26
click at [1522, 575] on link "Next" at bounding box center [1523, 572] width 43 height 26
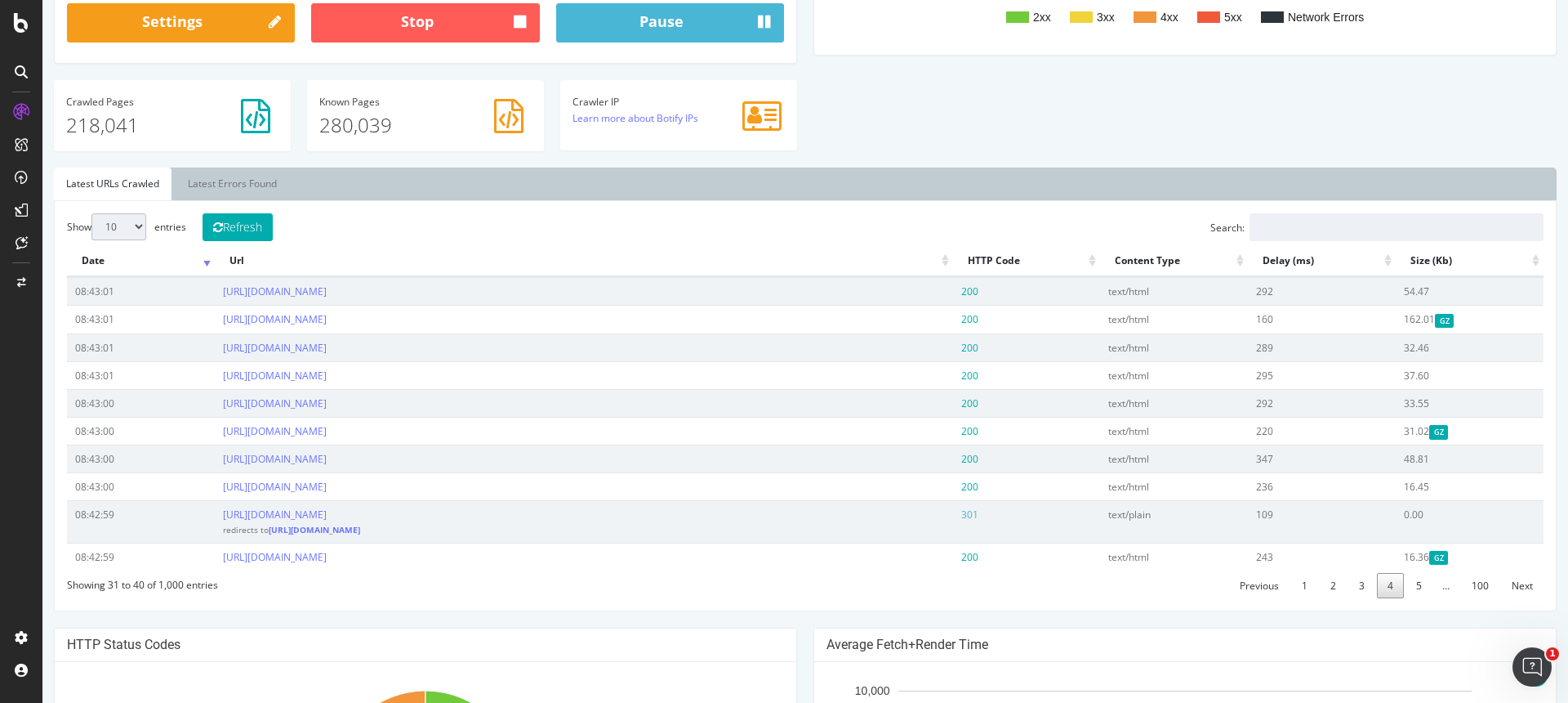
click at [1522, 570] on td "16.36 GZ" at bounding box center [1469, 556] width 148 height 27
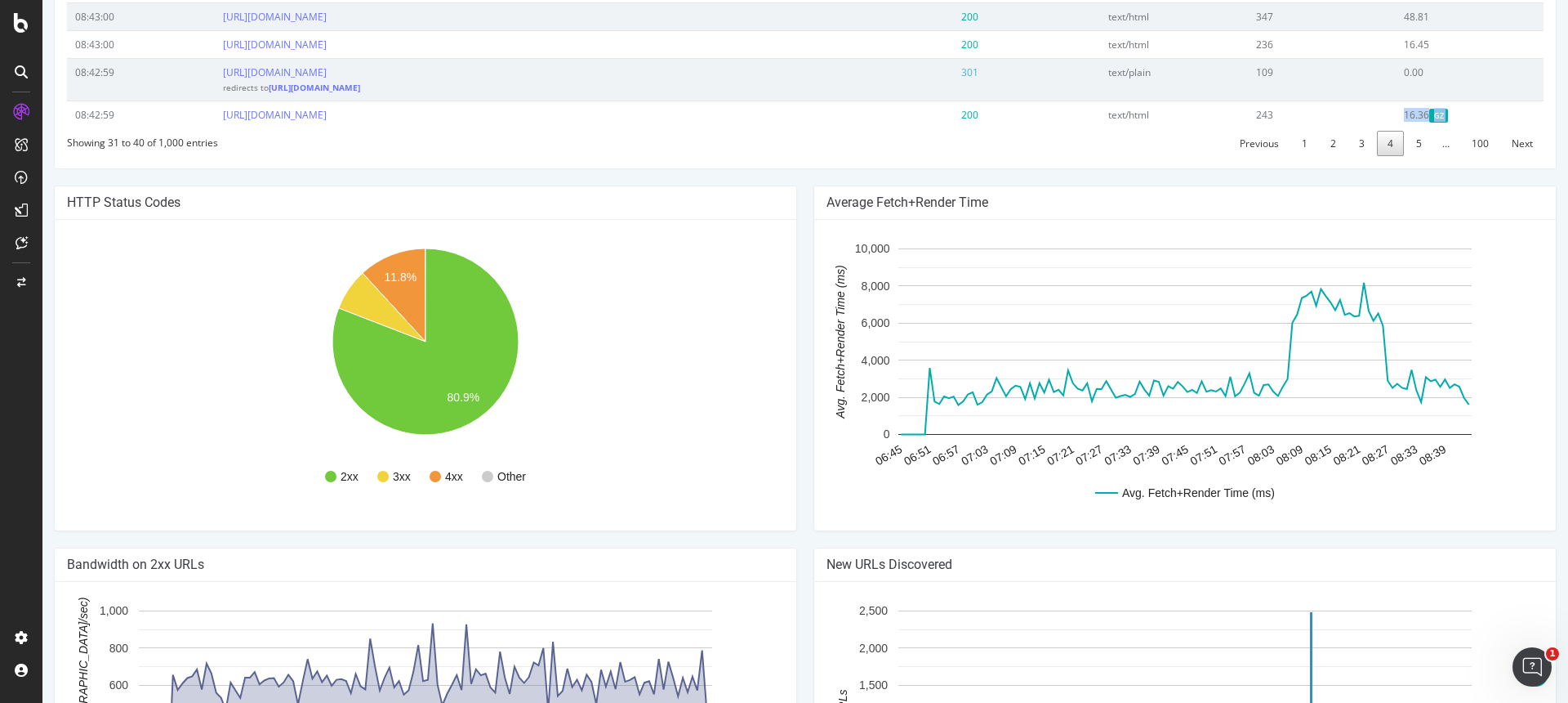
scroll to position [883, 0]
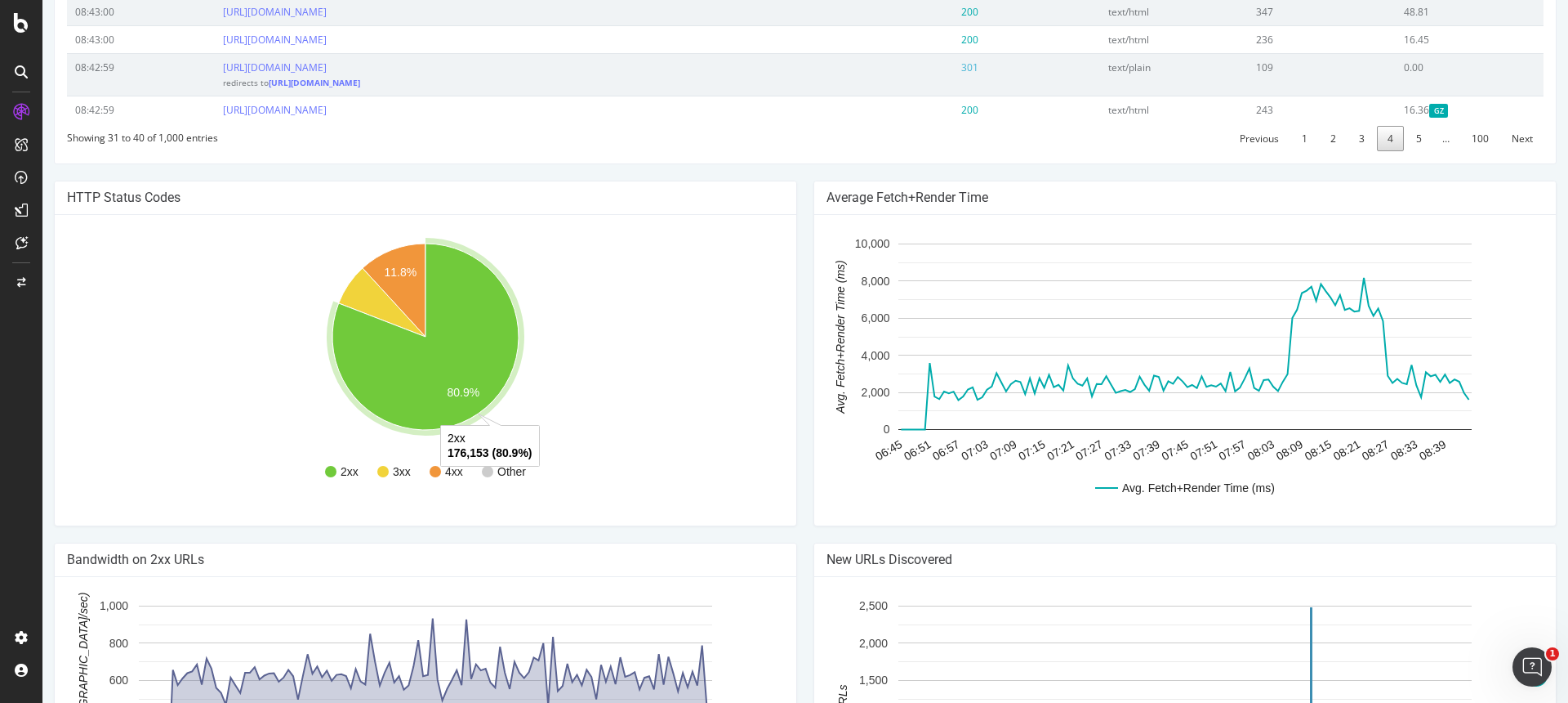
click at [475, 388] on icon "A chart." at bounding box center [425, 336] width 186 height 186
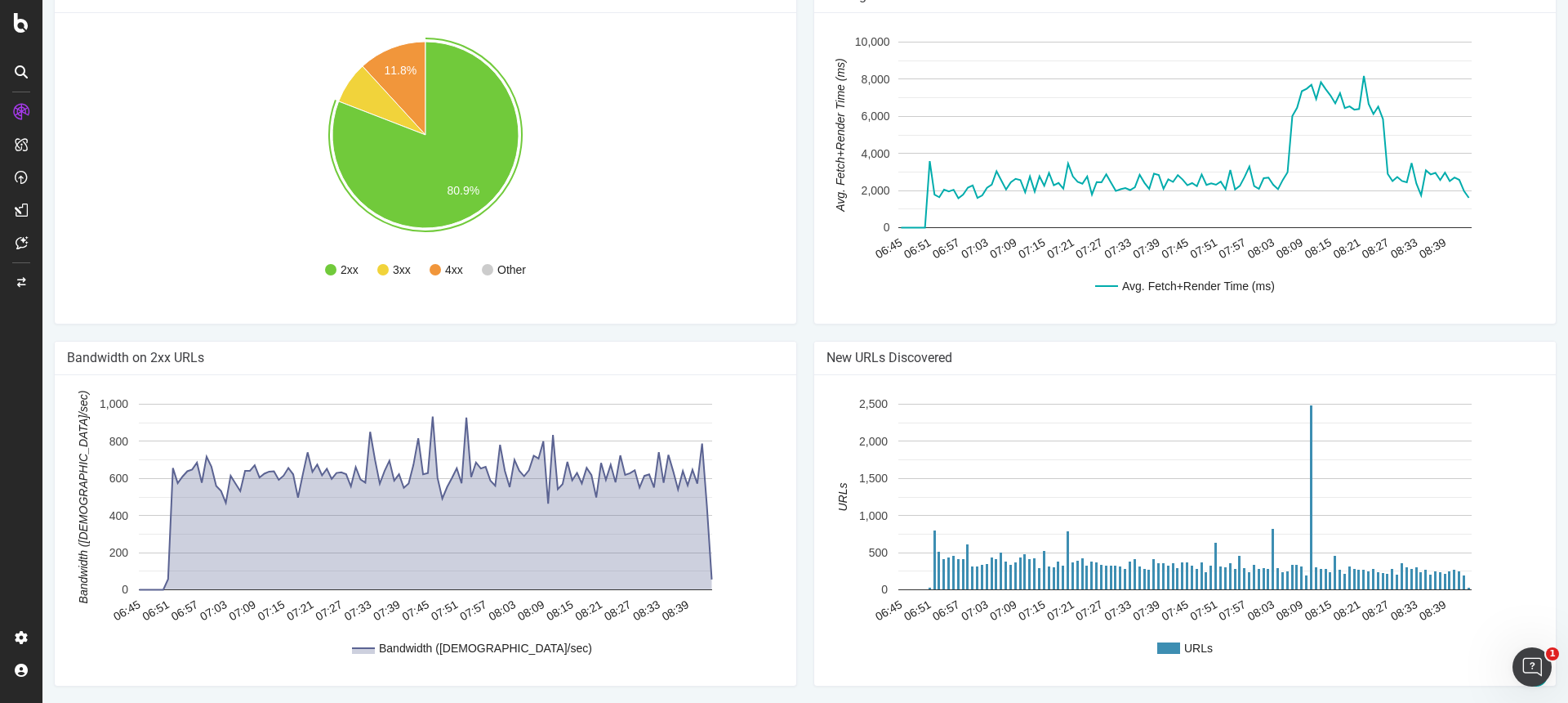
scroll to position [1098, 0]
click at [936, 566] on rect "A chart." at bounding box center [936, 560] width 3 height 60
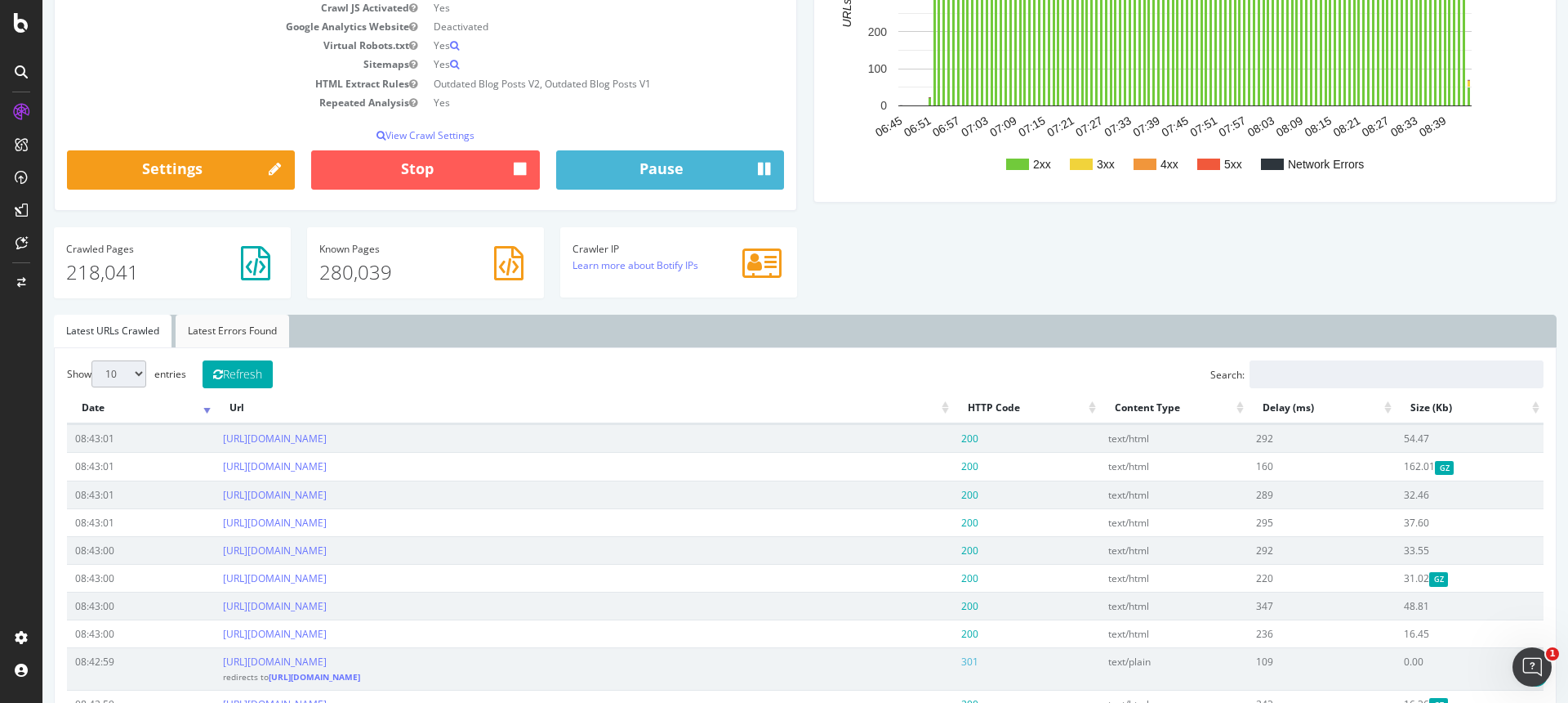
scroll to position [312, 0]
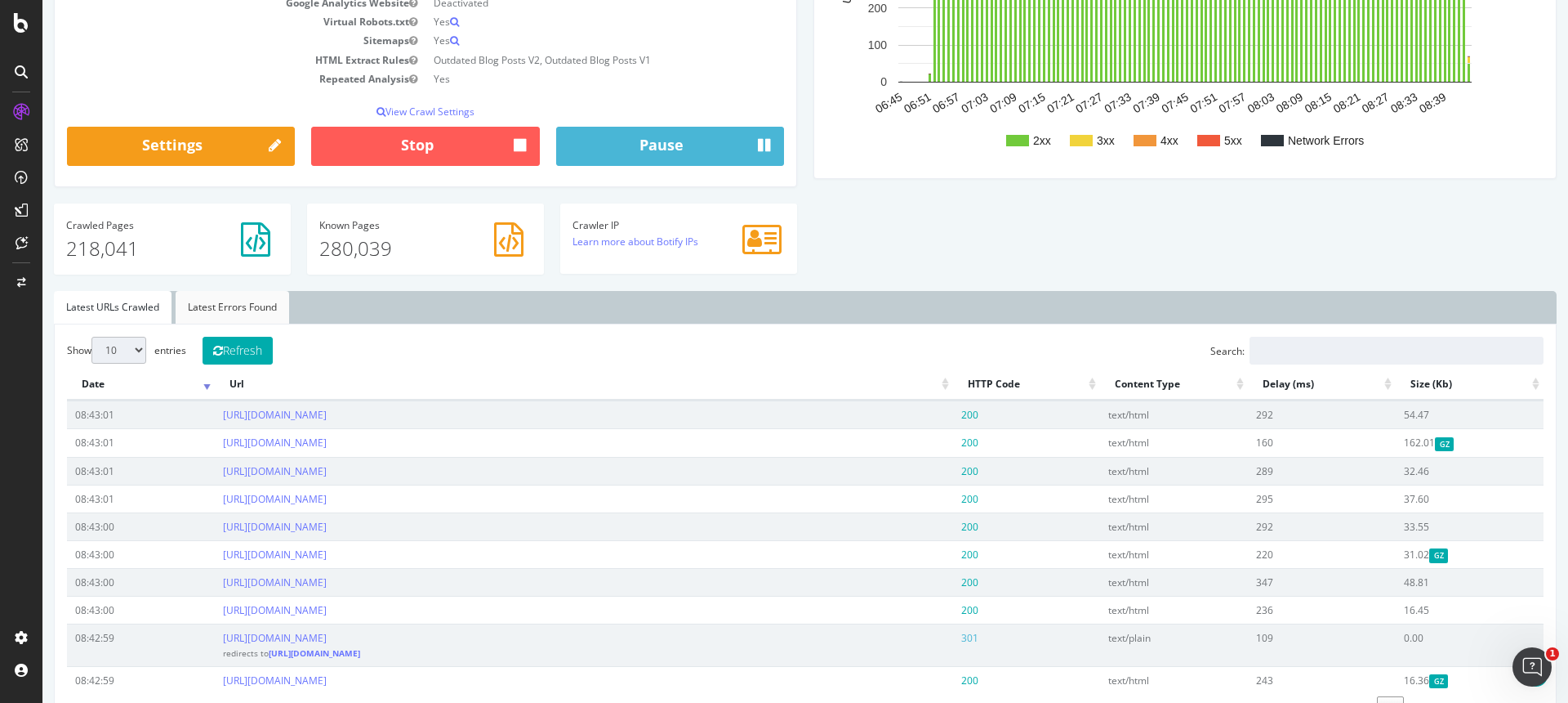
click at [273, 303] on link "Latest Errors Found" at bounding box center [232, 307] width 114 height 33
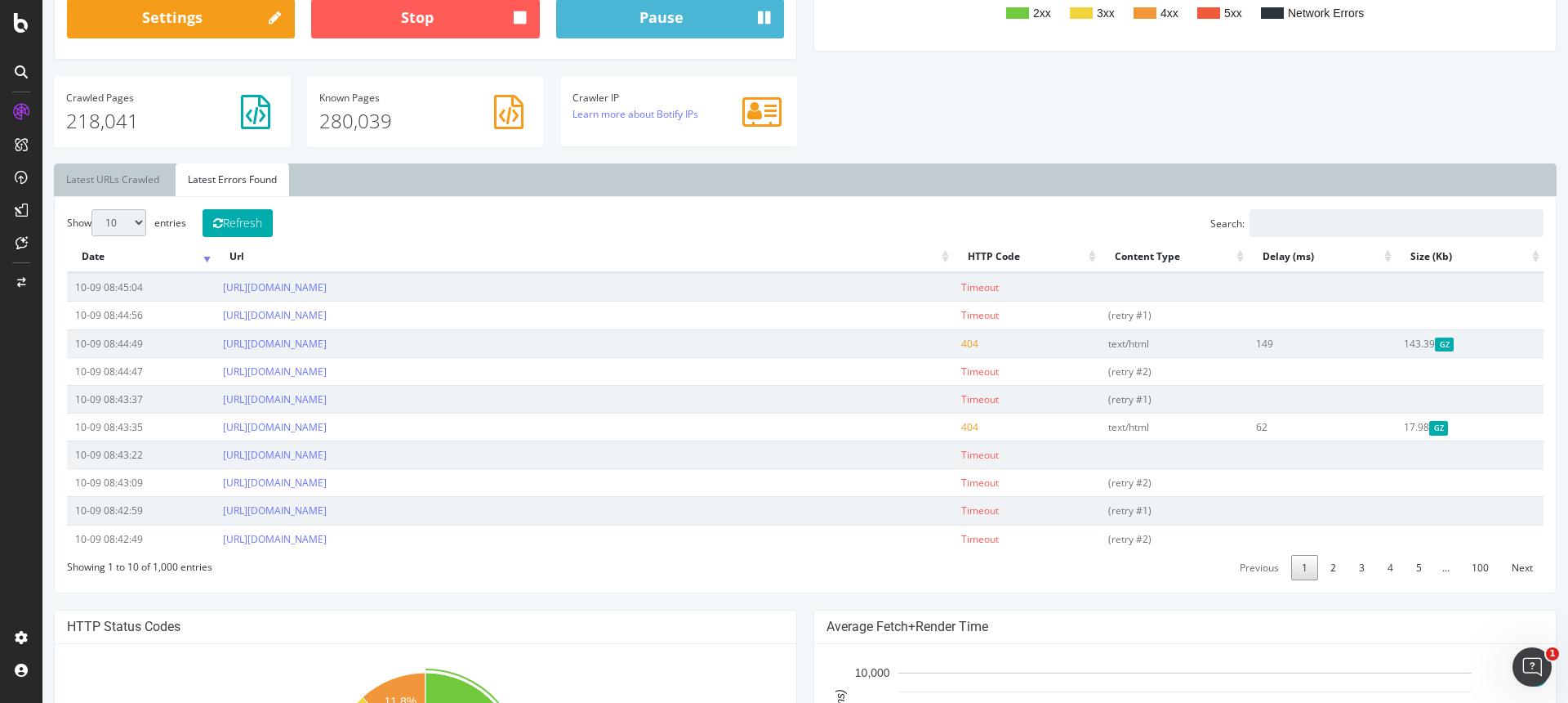
scroll to position [441, 0]
click at [145, 182] on link "Latest URLs Crawled" at bounding box center [112, 179] width 117 height 33
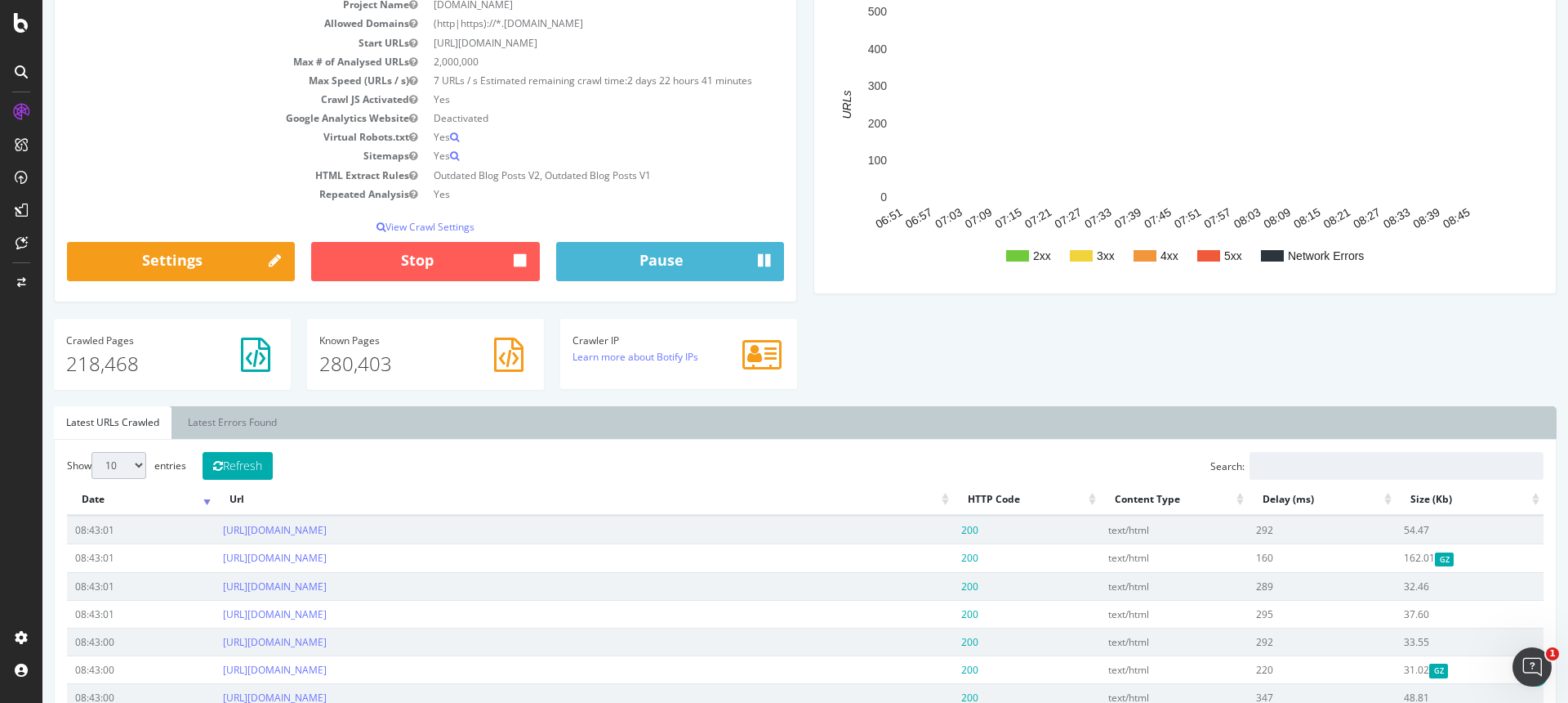
scroll to position [160, 0]
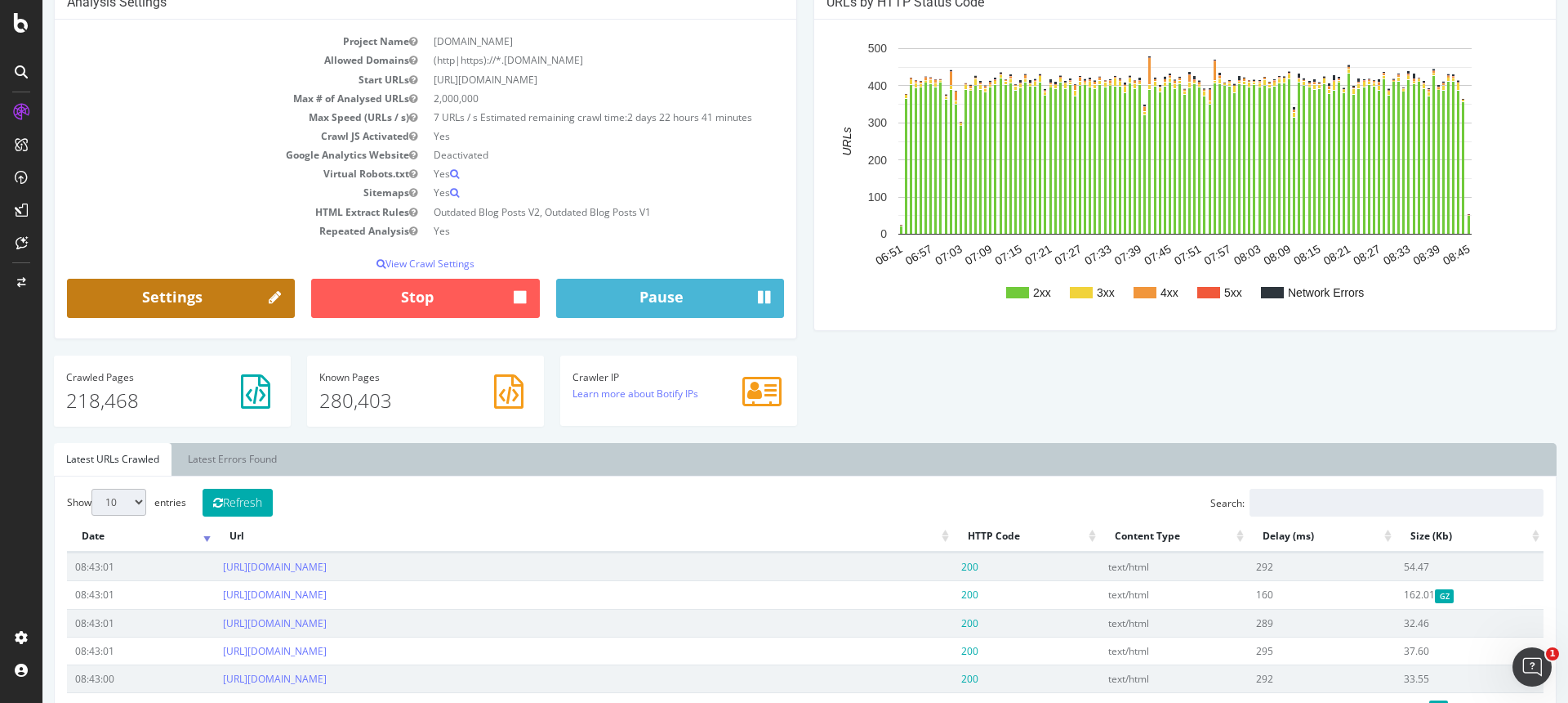
click at [214, 290] on link "Settings" at bounding box center [181, 298] width 228 height 39
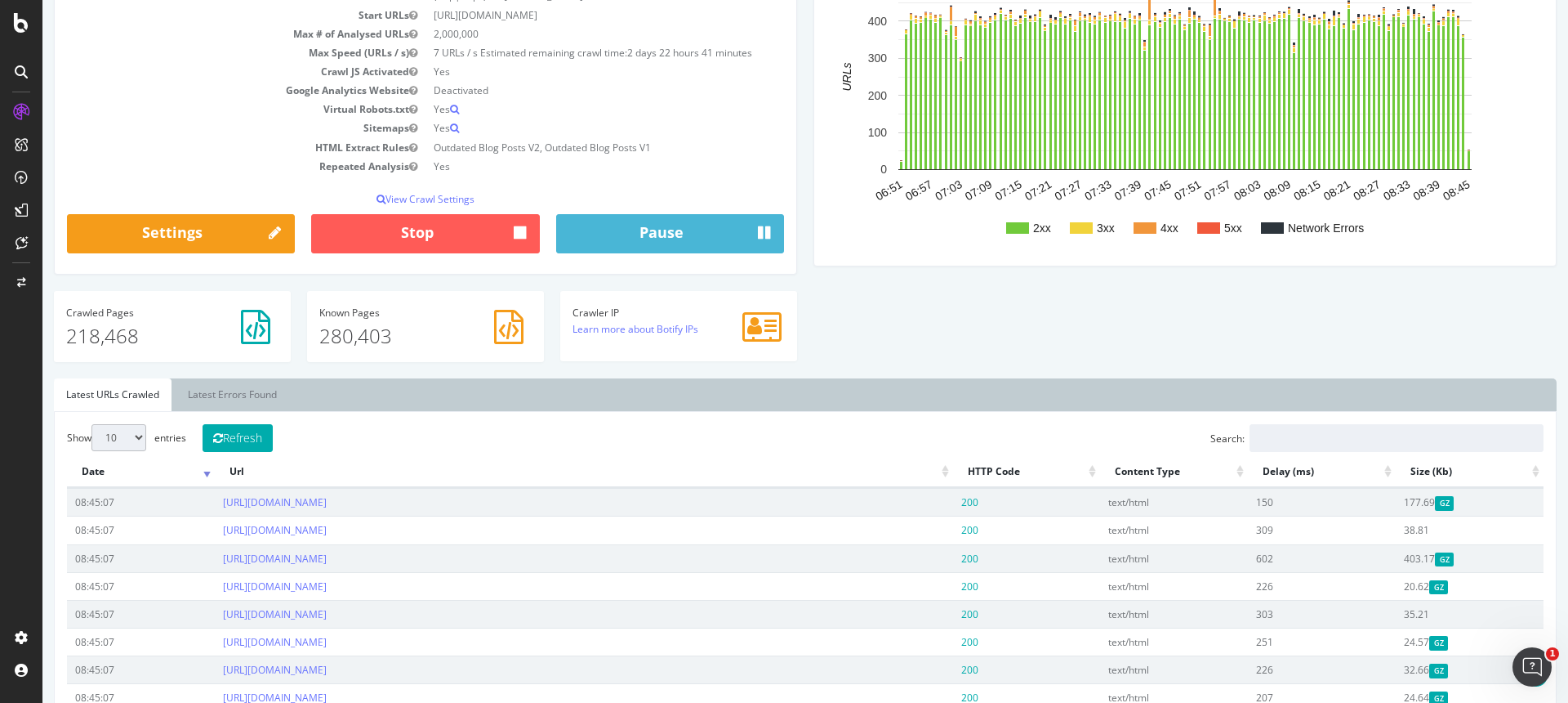
scroll to position [0, 0]
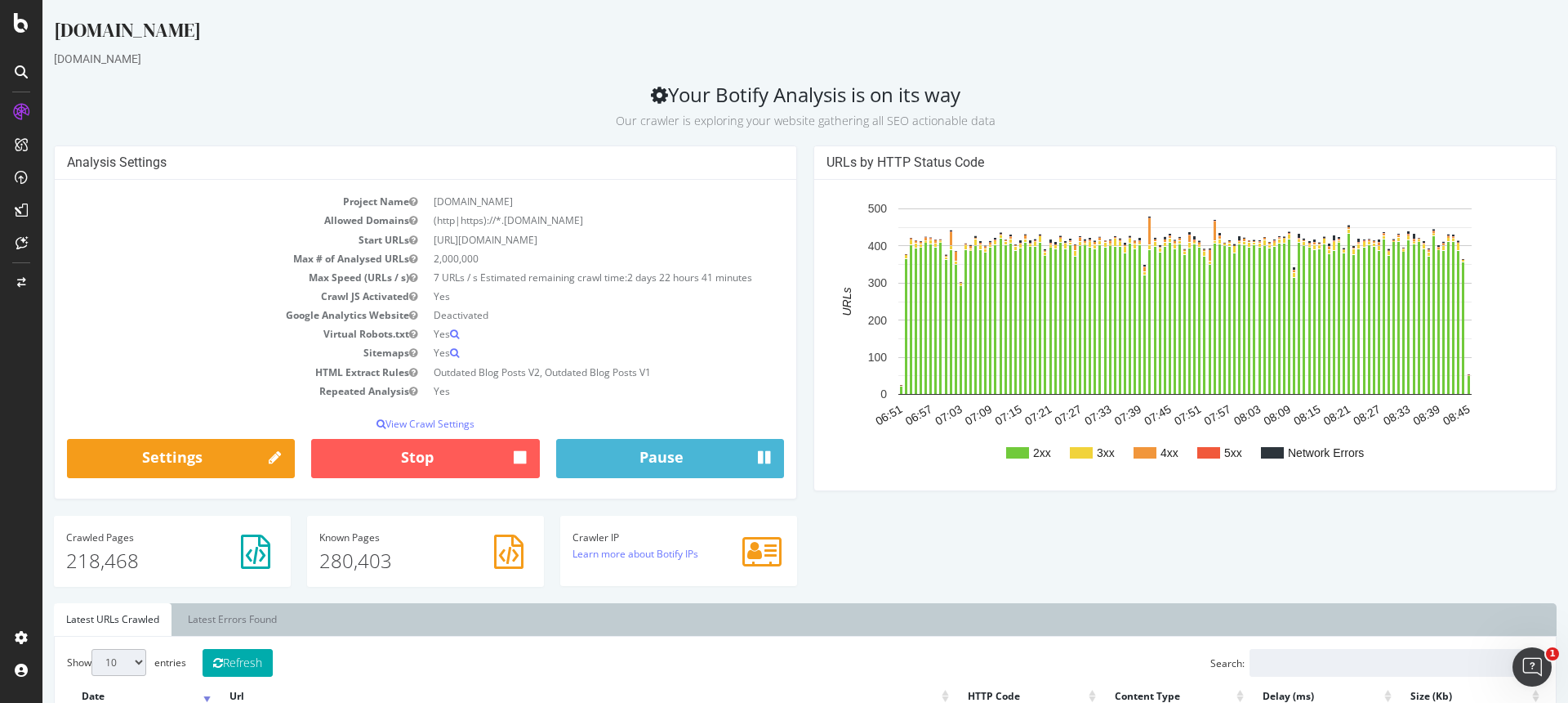
click at [871, 99] on h2 "Your Botify Analysis is on its way Our crawler is exploring your website gather…" at bounding box center [805, 105] width 1503 height 45
click at [446, 421] on p "View Crawl Settings" at bounding box center [425, 424] width 717 height 14
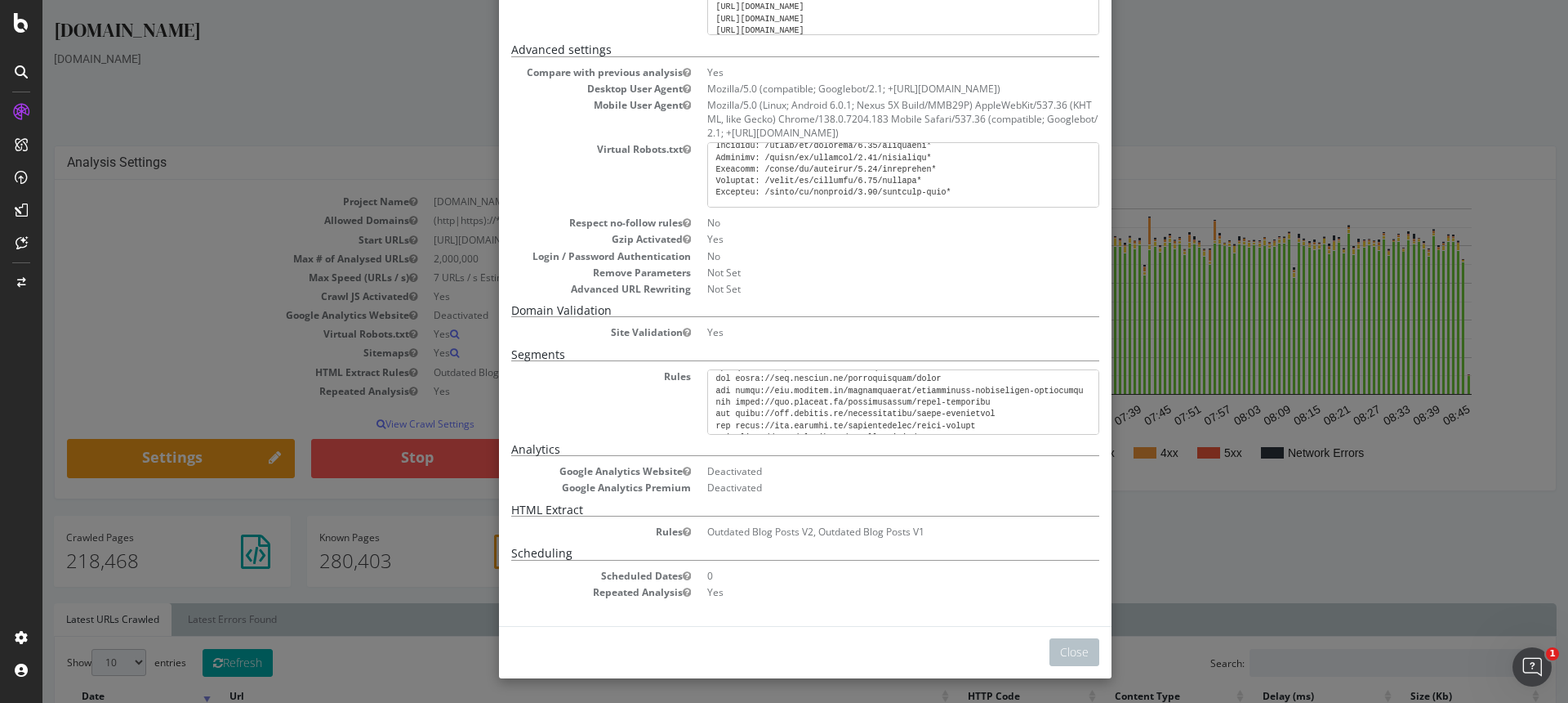
scroll to position [3780, 0]
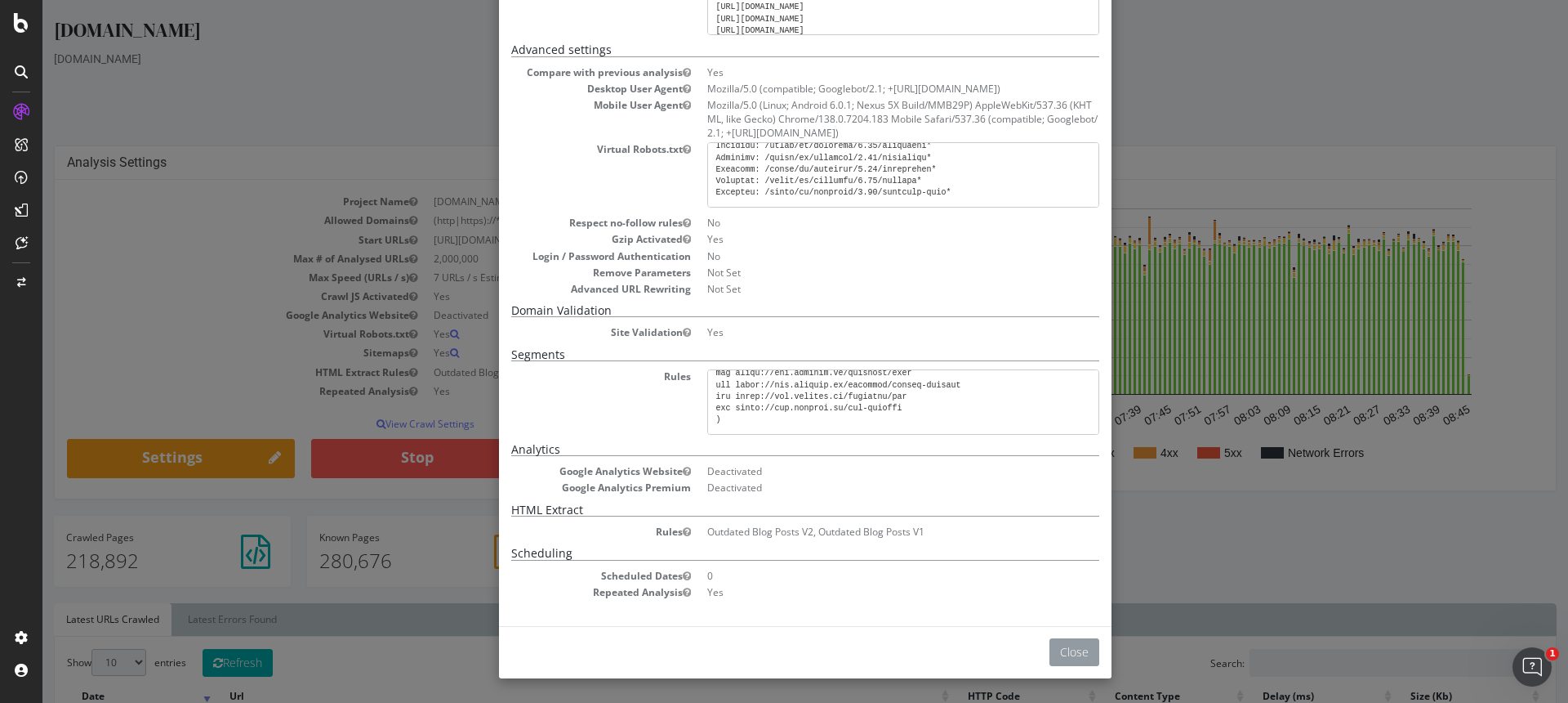
click at [1088, 650] on button "Close" at bounding box center [1074, 652] width 50 height 27
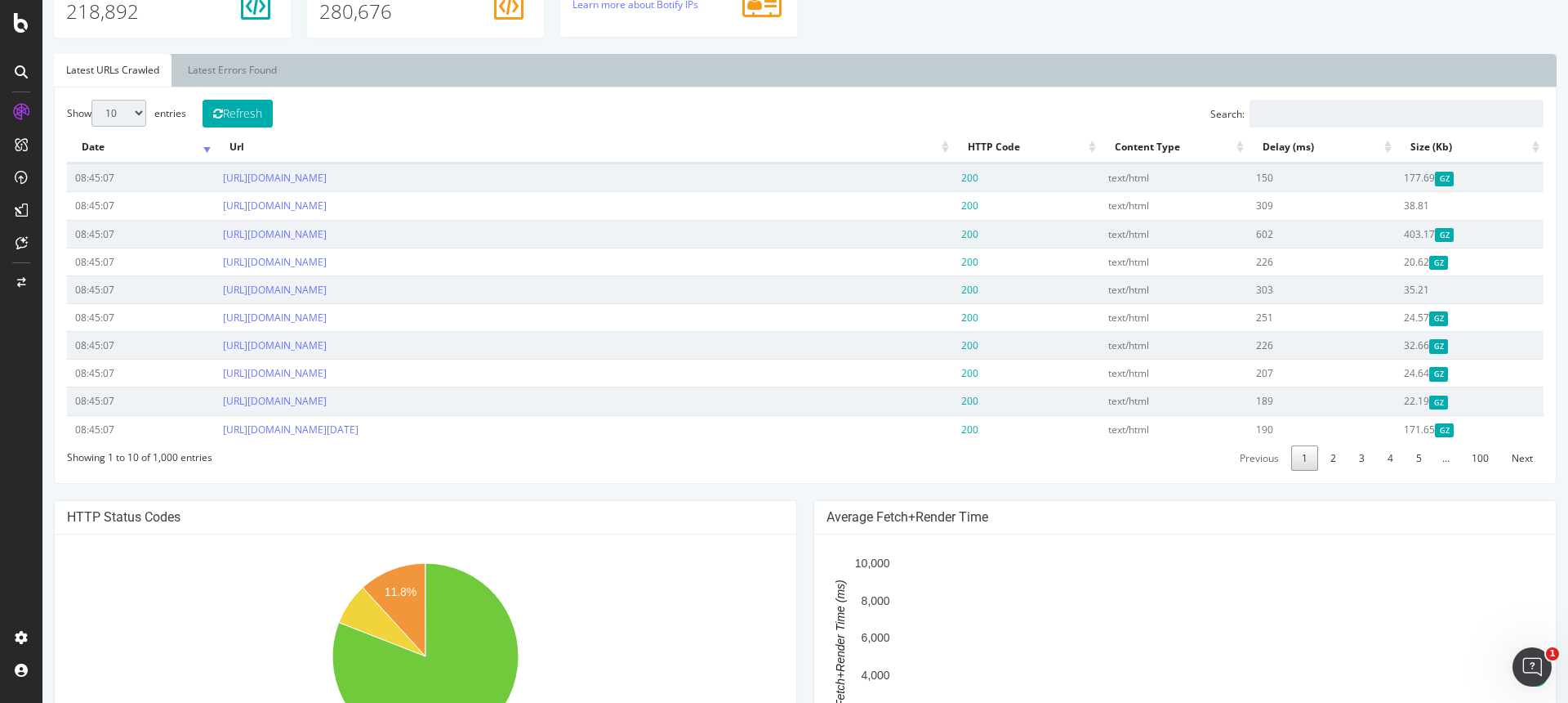
scroll to position [550, 0]
click at [1267, 470] on link "Previous" at bounding box center [1260, 458] width 61 height 26
click at [1302, 470] on link "1" at bounding box center [1304, 458] width 27 height 26
click at [1330, 470] on link "2" at bounding box center [1333, 458] width 27 height 26
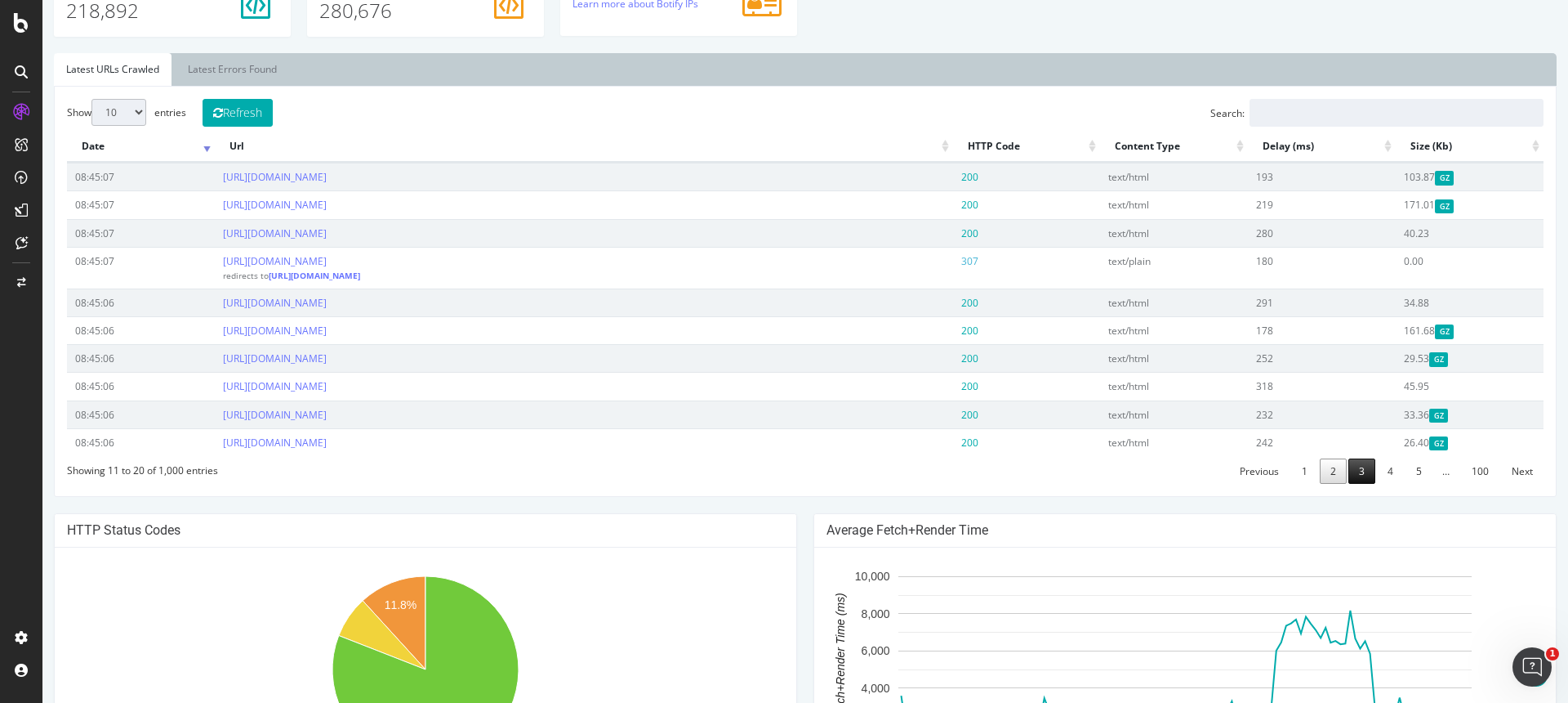
click at [1356, 484] on link "3" at bounding box center [1362, 472] width 27 height 26
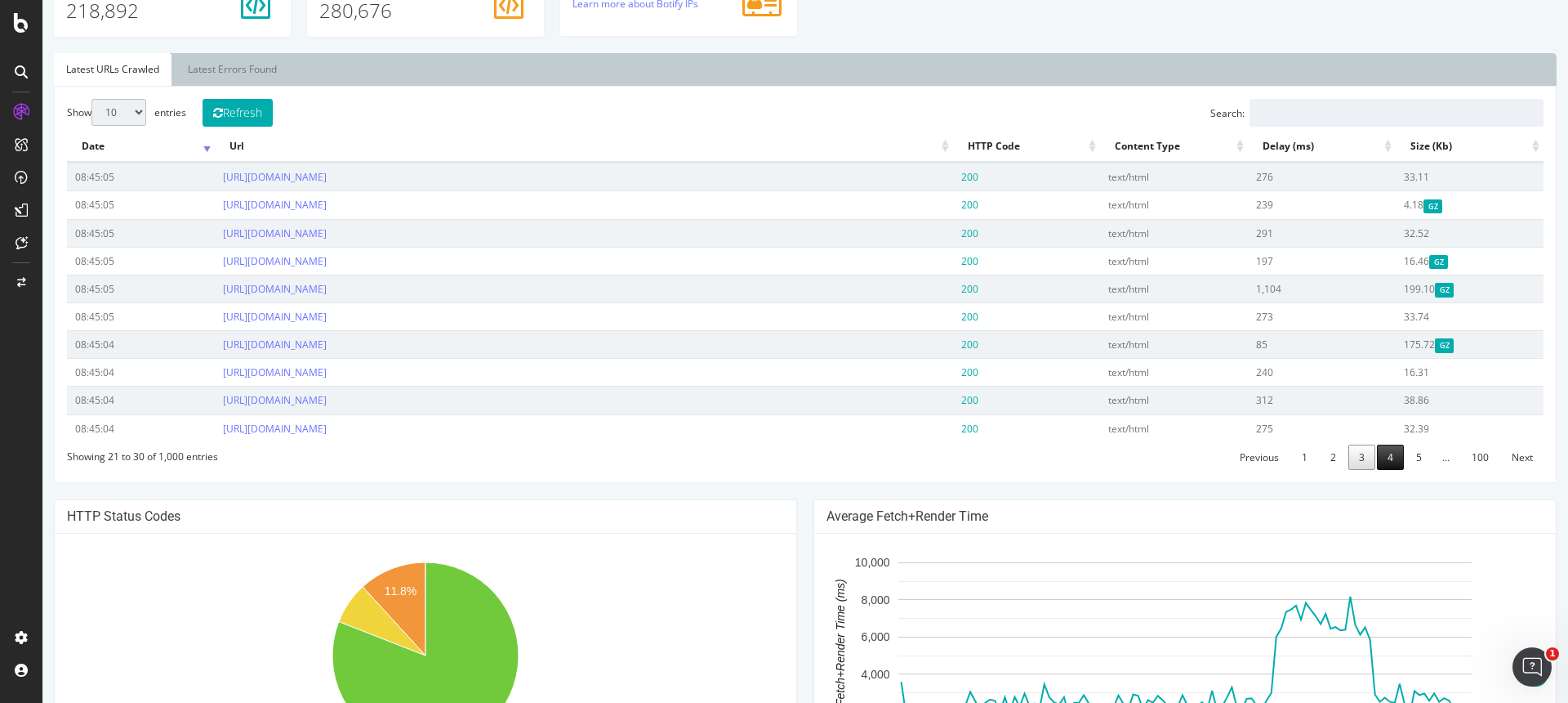
click at [1385, 457] on link "4" at bounding box center [1390, 458] width 27 height 26
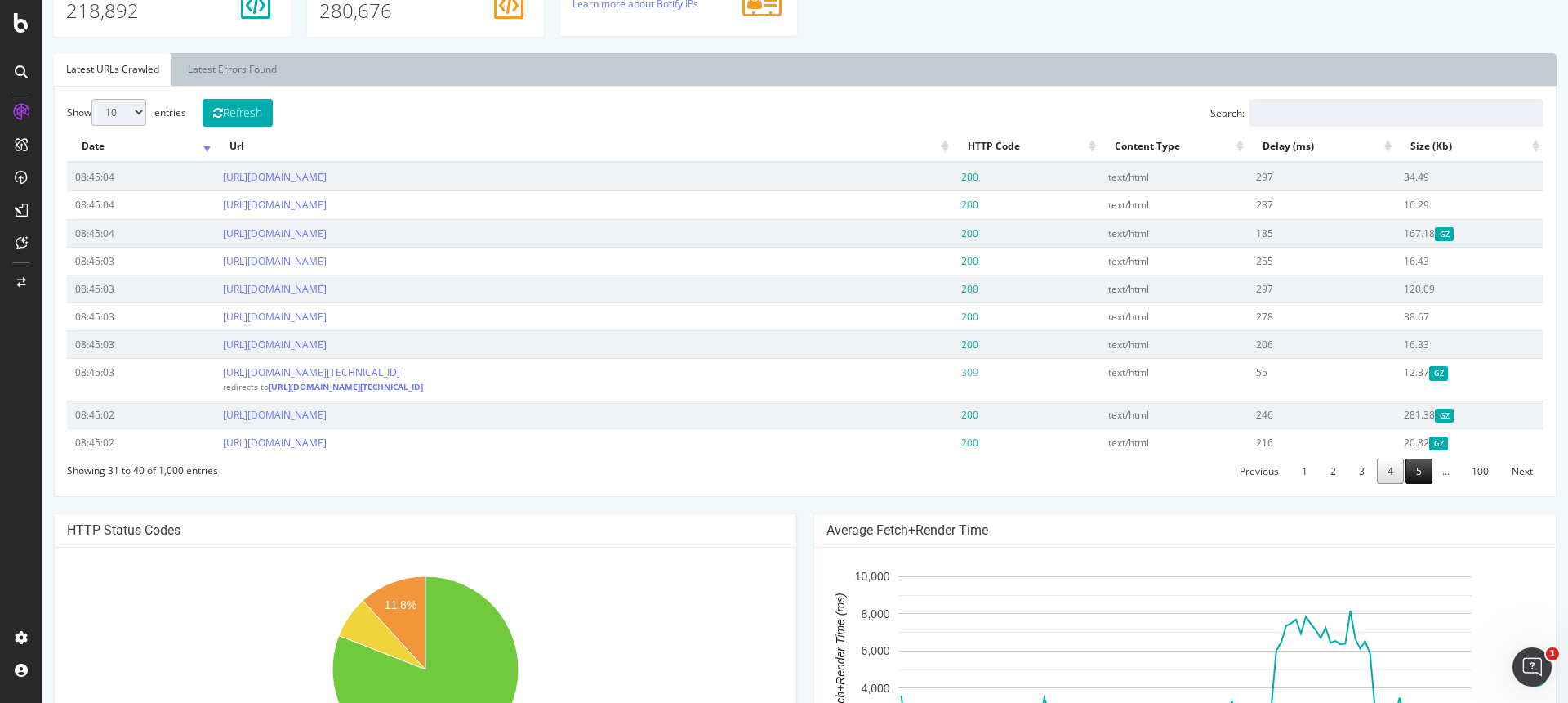
click at [1426, 484] on link "5" at bounding box center [1419, 472] width 27 height 26
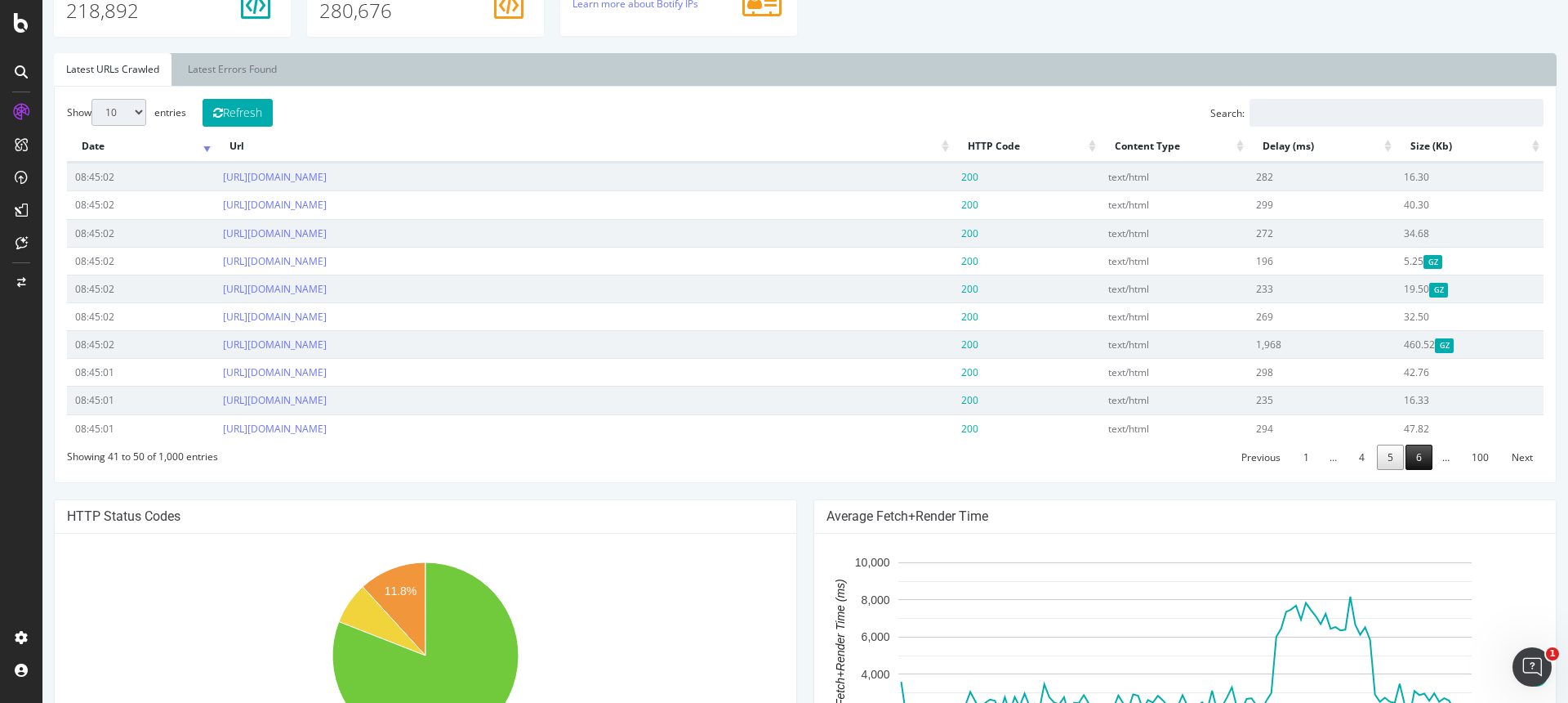
click at [1417, 470] on link "6" at bounding box center [1419, 458] width 27 height 26
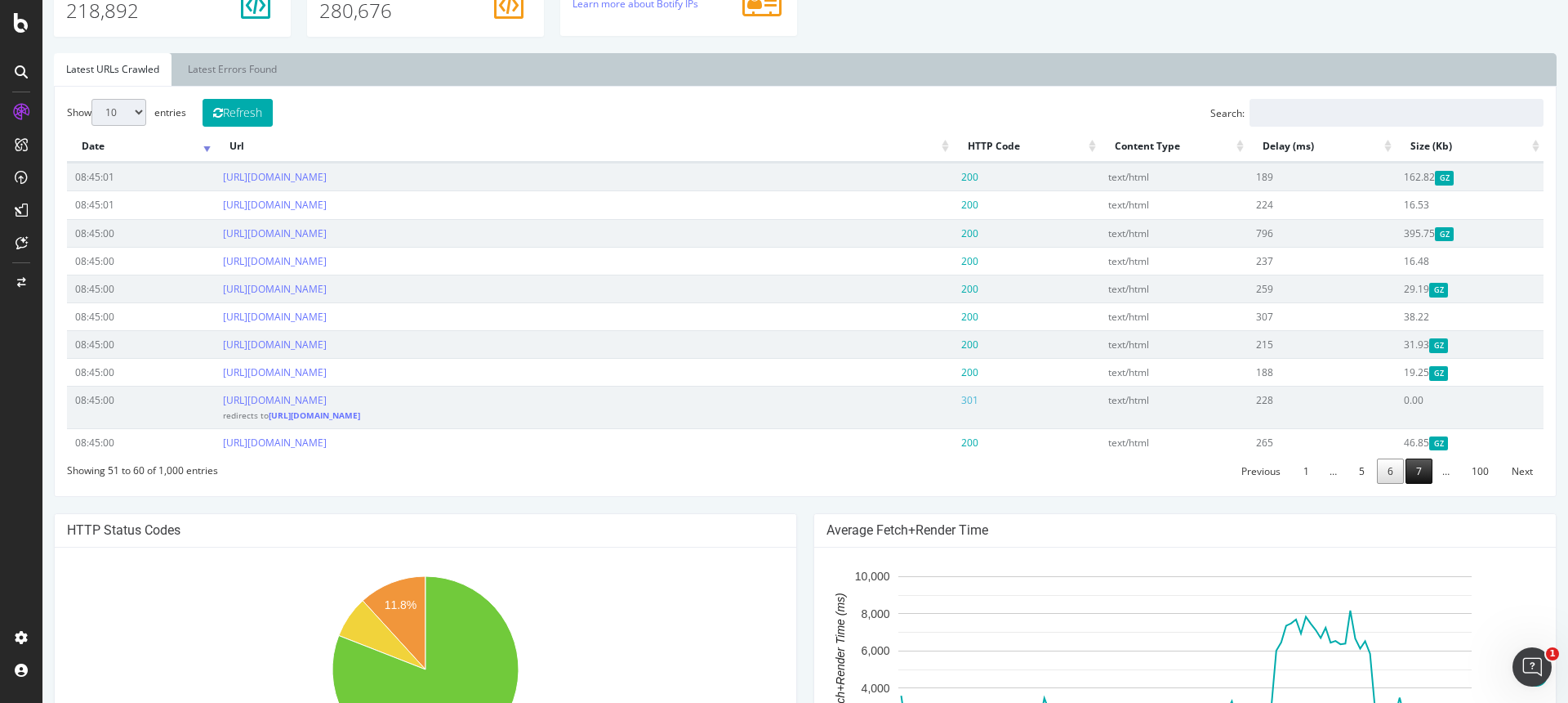
click at [1410, 484] on link "7" at bounding box center [1419, 472] width 27 height 26
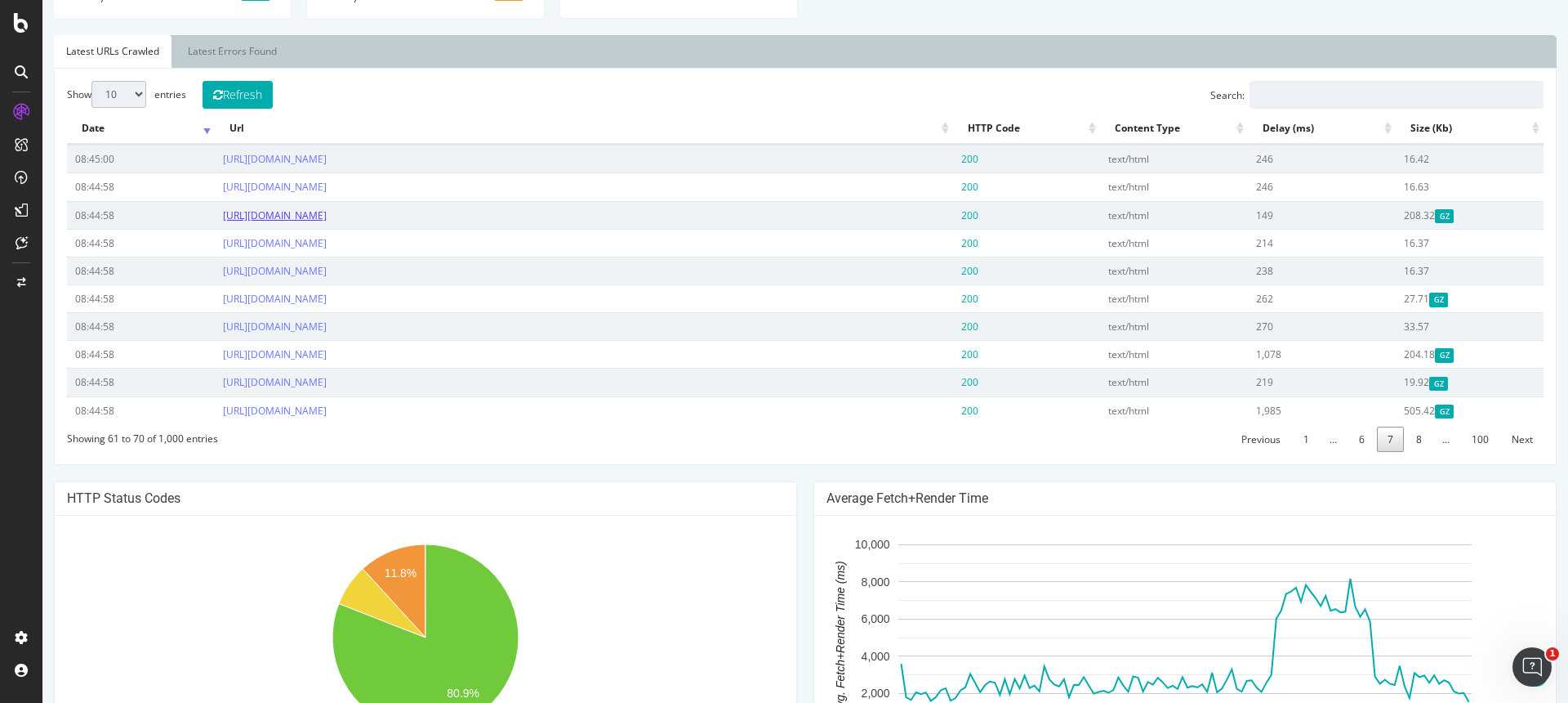
scroll to position [569, 0]
click at [1427, 450] on link "8" at bounding box center [1419, 438] width 27 height 26
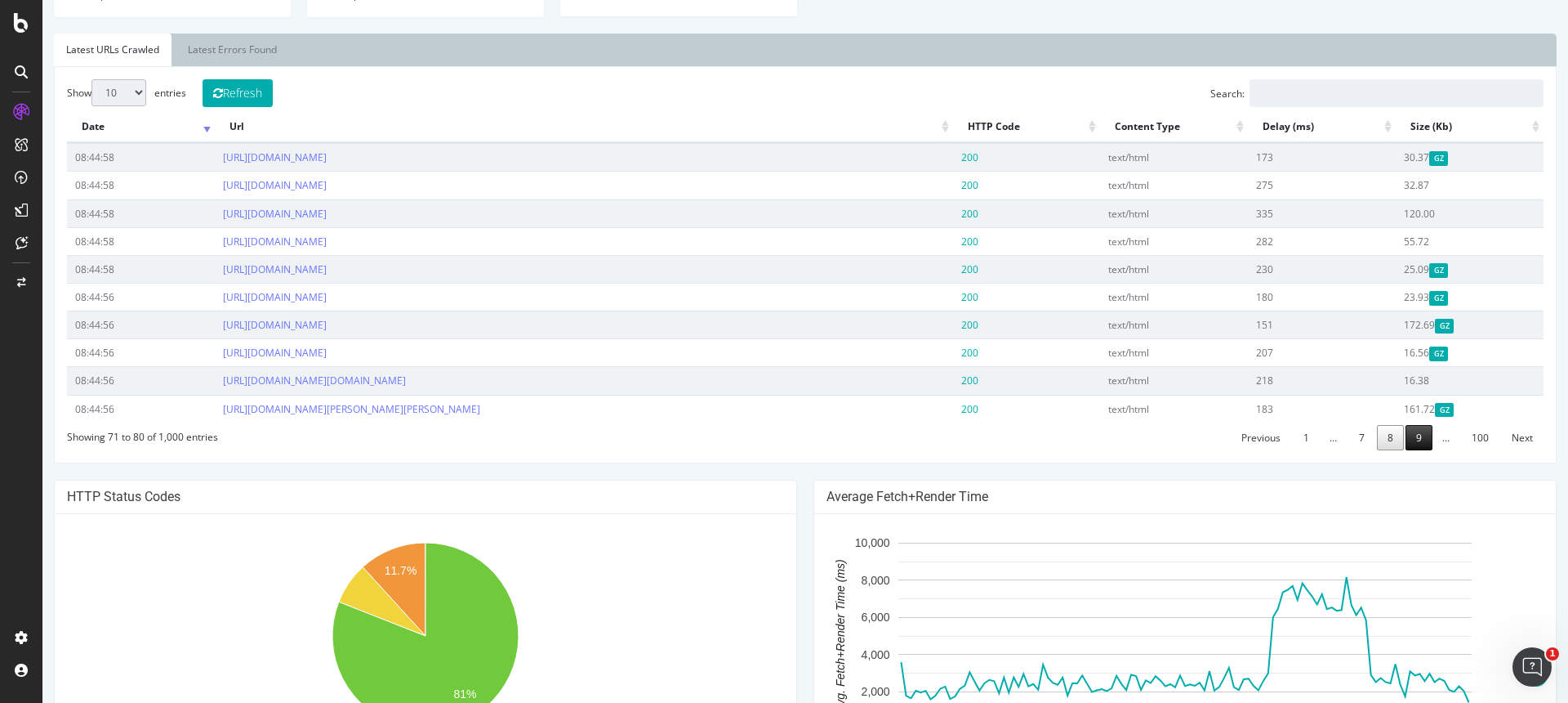
click at [1424, 442] on link "9" at bounding box center [1419, 438] width 27 height 26
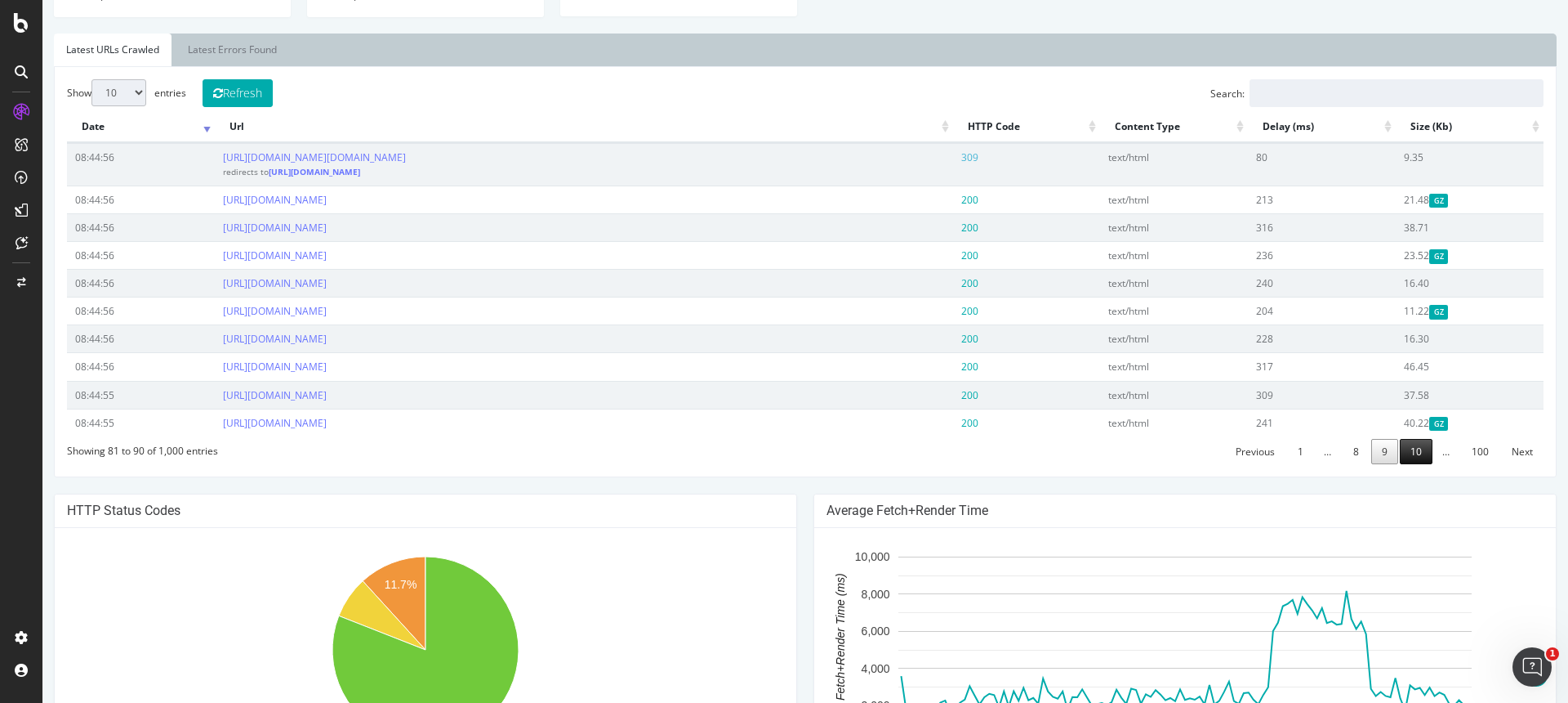
click at [1427, 448] on link "10" at bounding box center [1416, 452] width 33 height 26
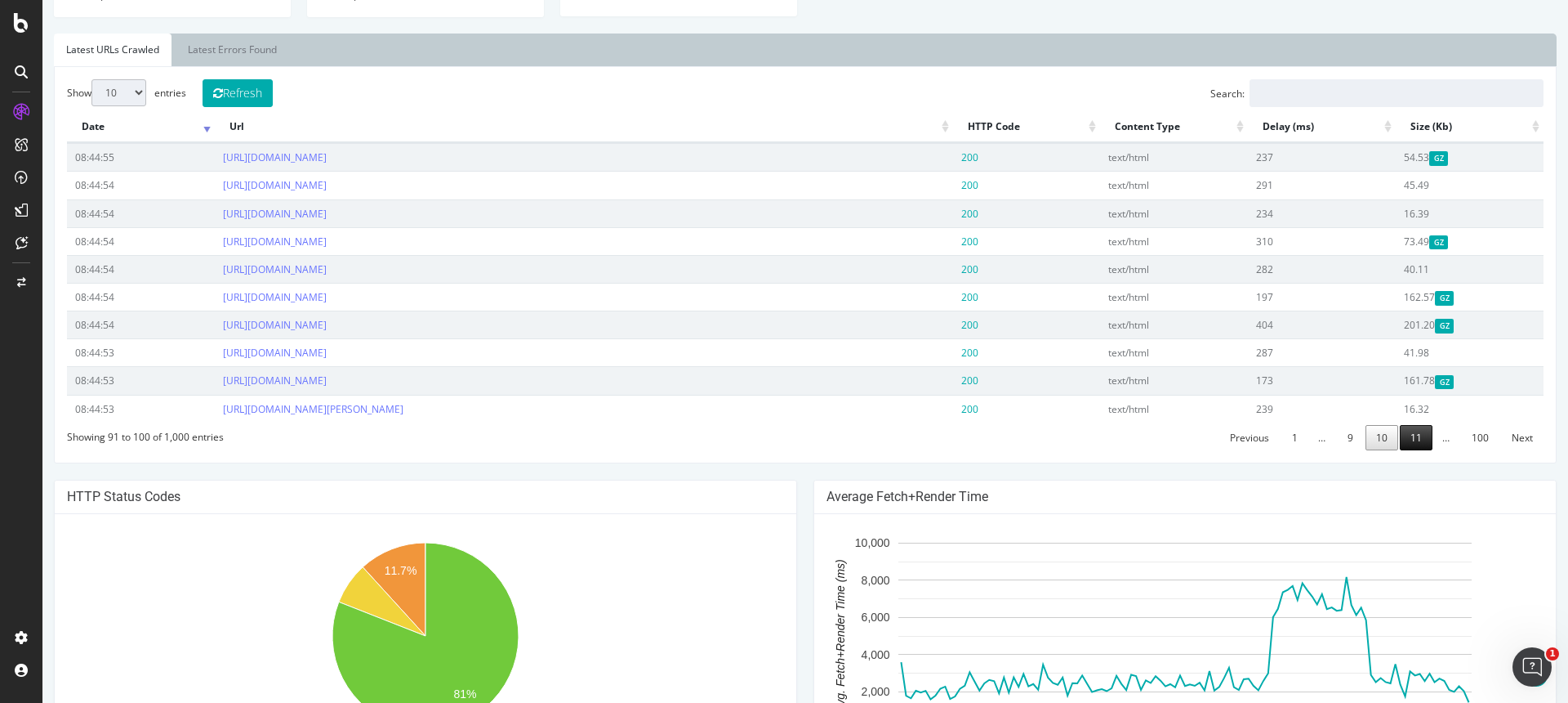
click at [1423, 438] on link "11" at bounding box center [1416, 438] width 33 height 26
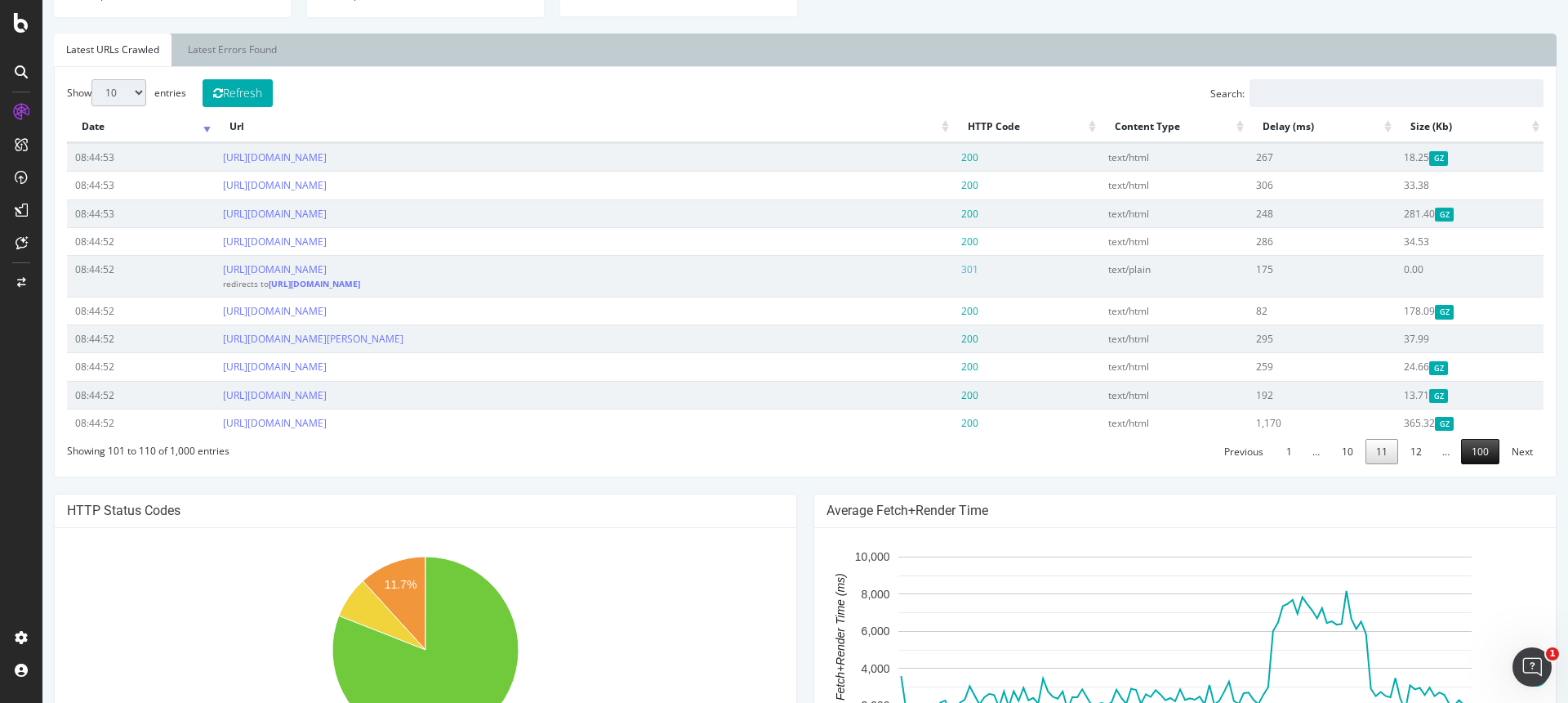
click at [1482, 464] on link "100" at bounding box center [1480, 452] width 39 height 26
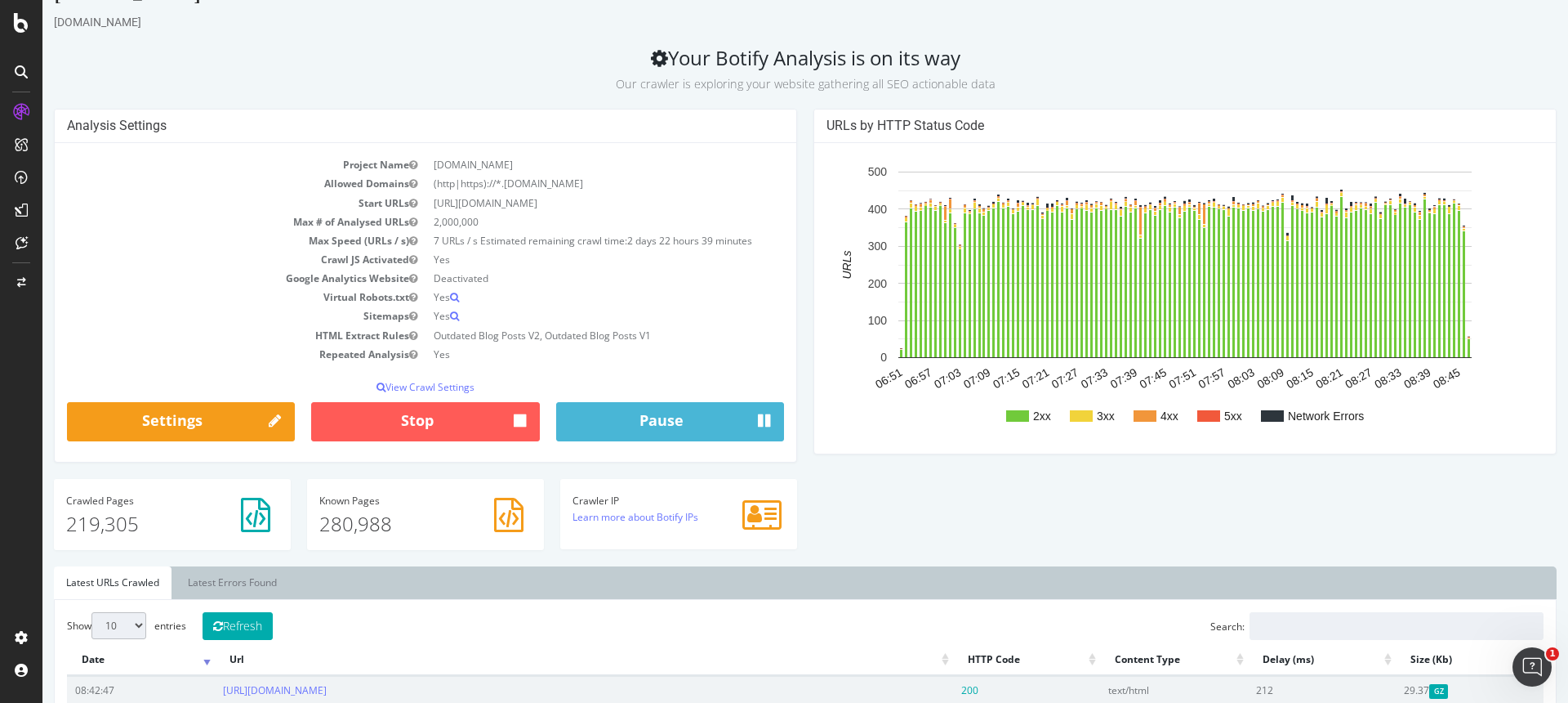
scroll to position [0, 0]
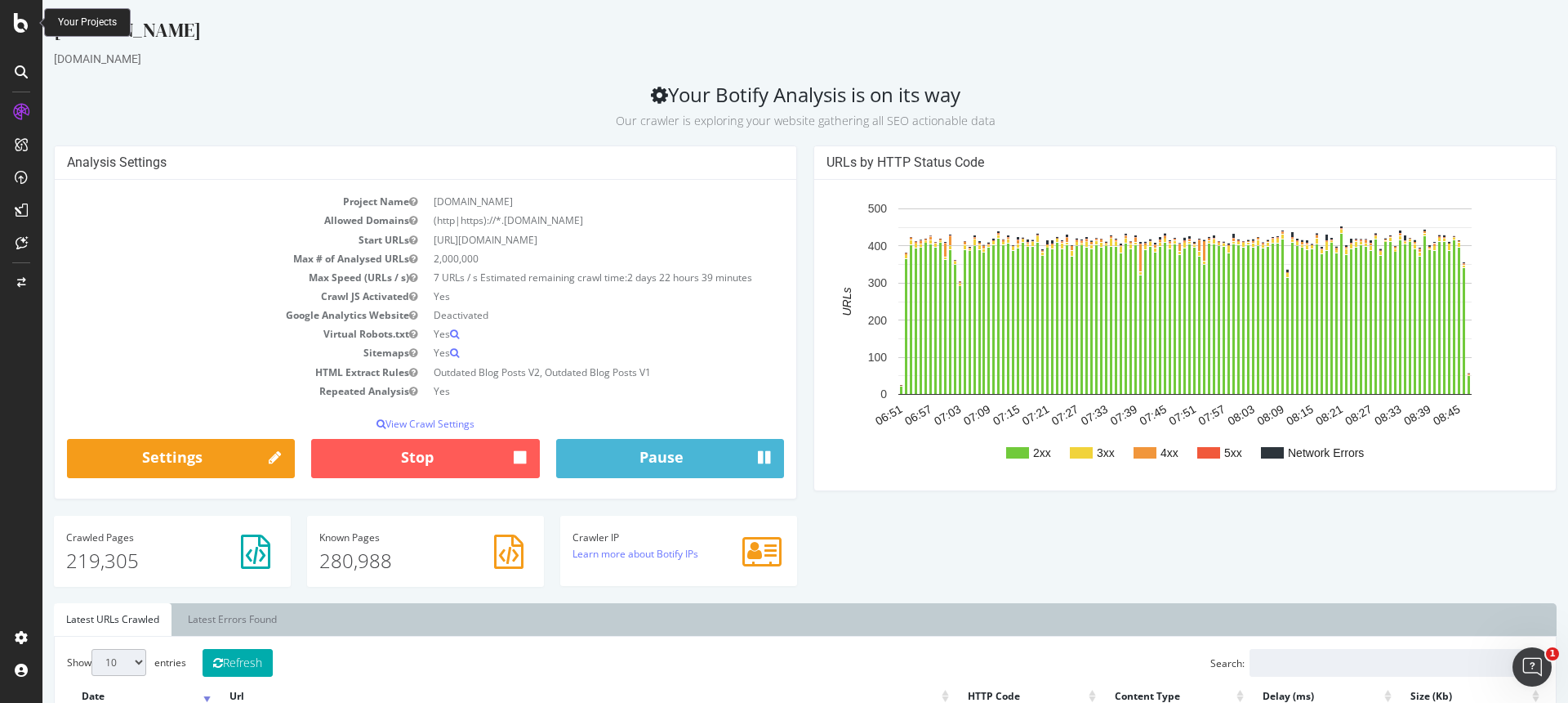
click at [27, 26] on icon at bounding box center [21, 22] width 15 height 20
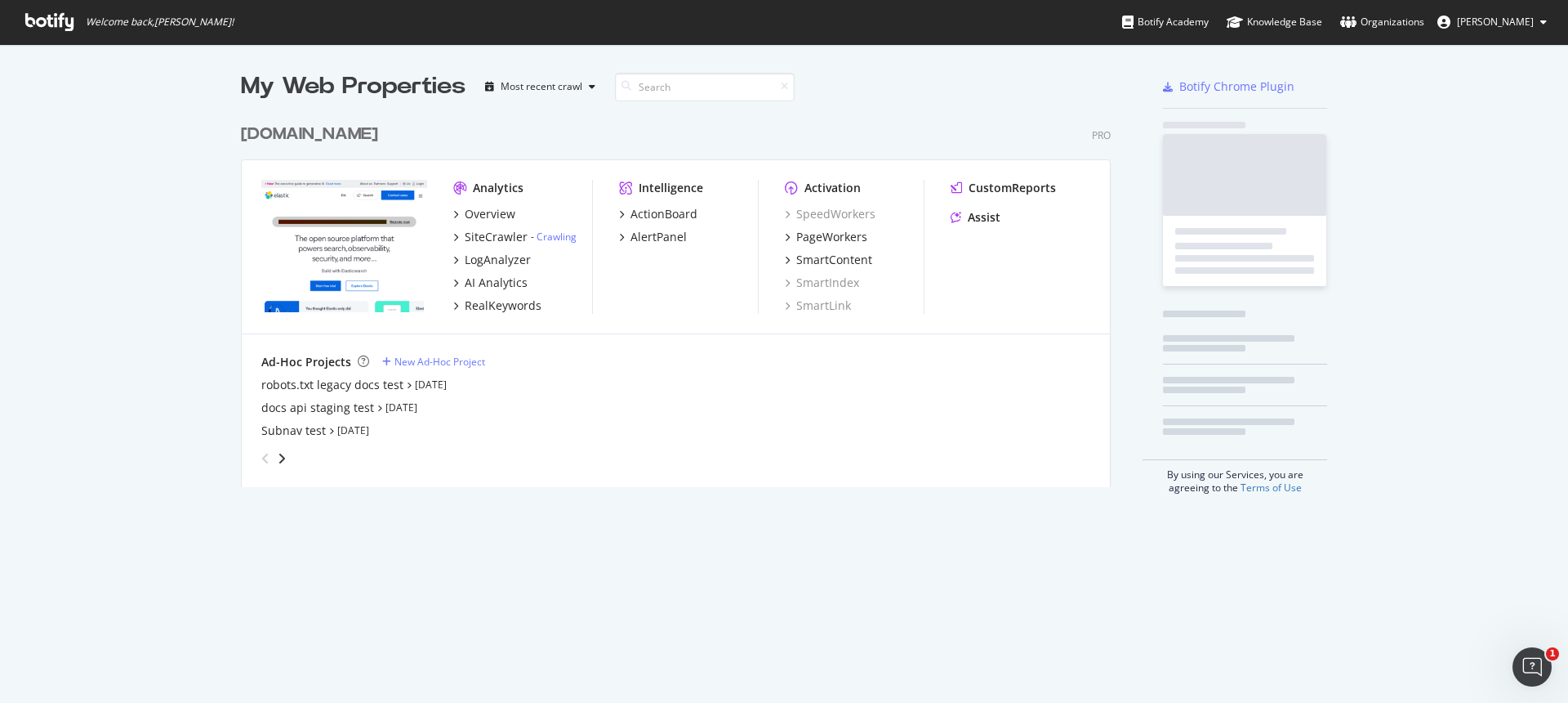
scroll to position [703, 1568]
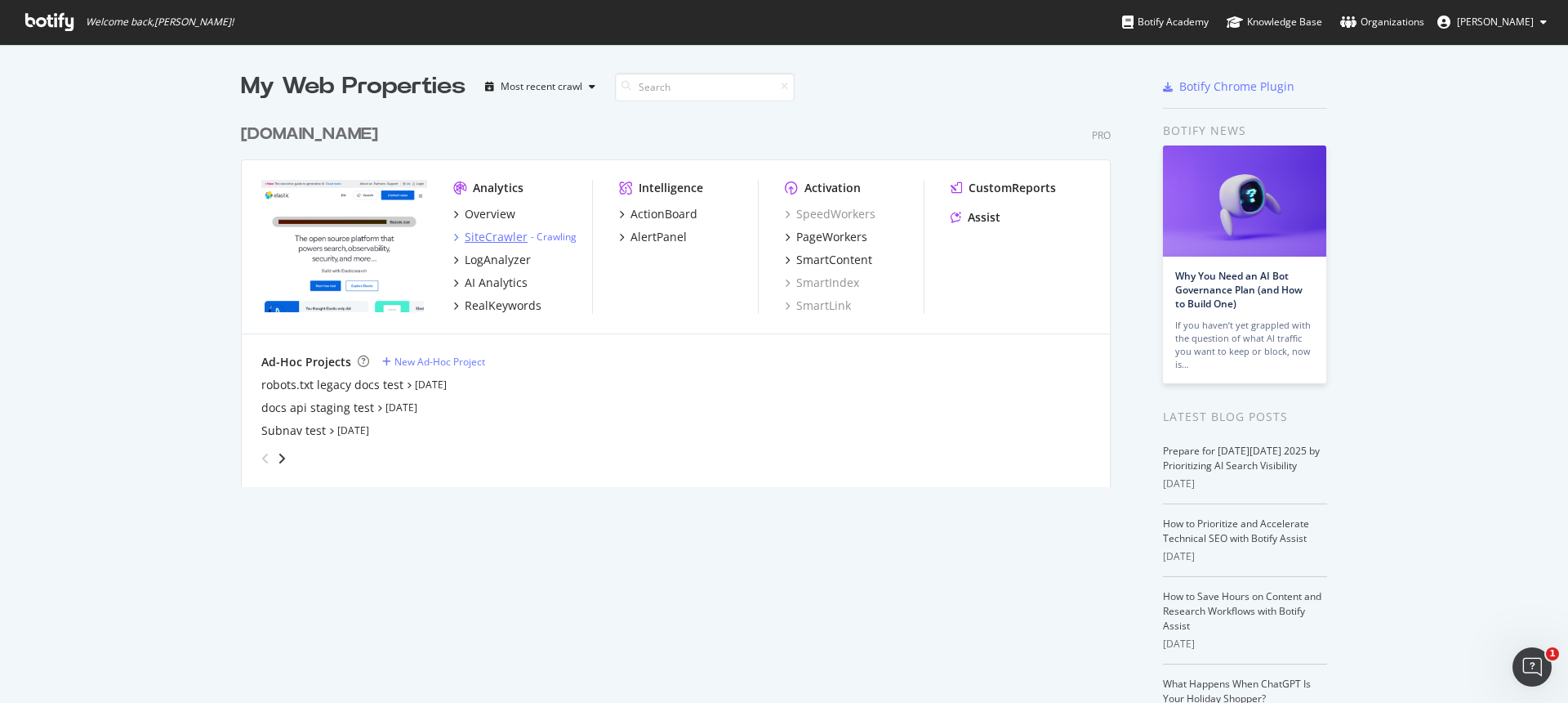
click at [508, 237] on div "SiteCrawler" at bounding box center [495, 237] width 63 height 16
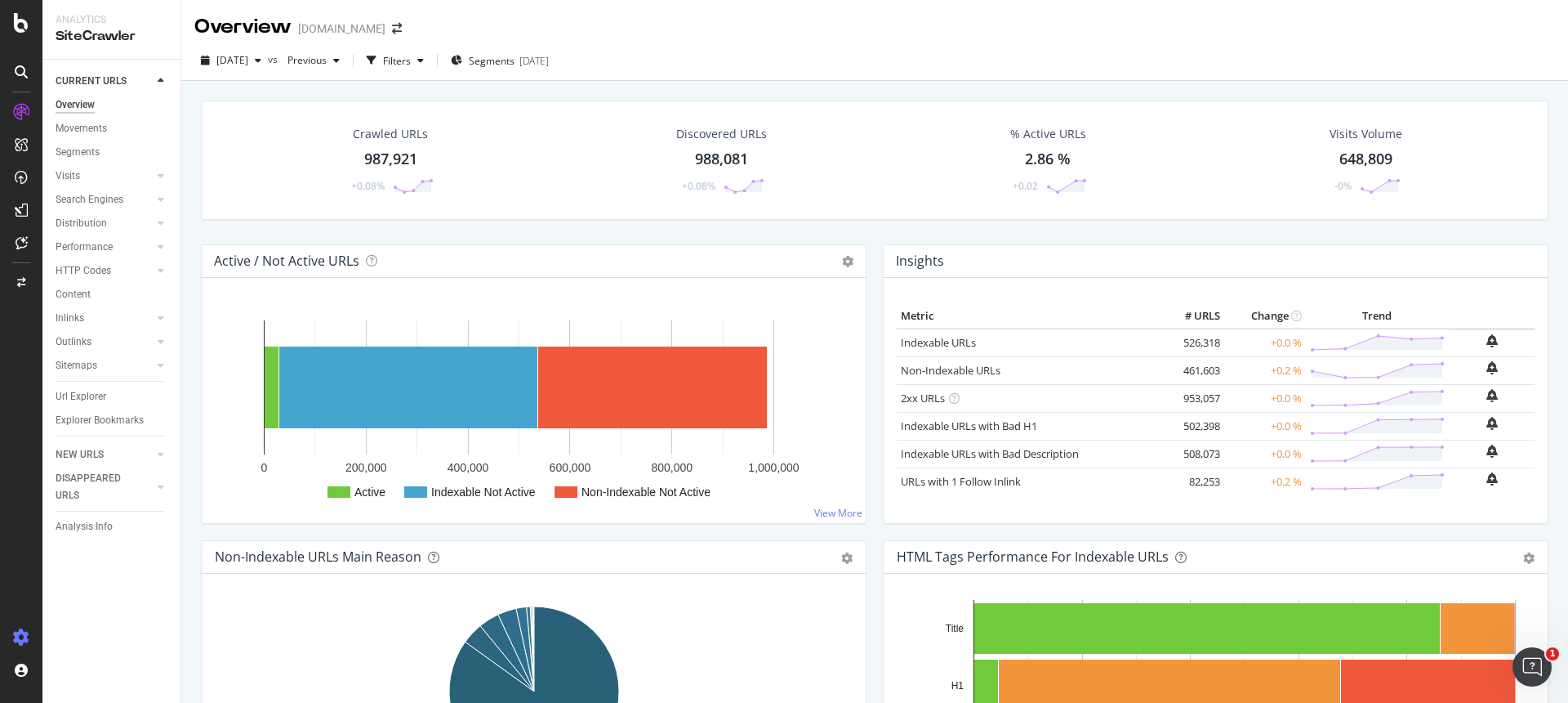
click at [27, 630] on icon at bounding box center [21, 637] width 16 height 16
click at [28, 631] on icon at bounding box center [21, 637] width 16 height 16
click at [21, 635] on icon at bounding box center [21, 637] width 16 height 16
click at [21, 637] on icon at bounding box center [21, 637] width 16 height 16
click at [17, 551] on div at bounding box center [21, 361] width 39 height 526
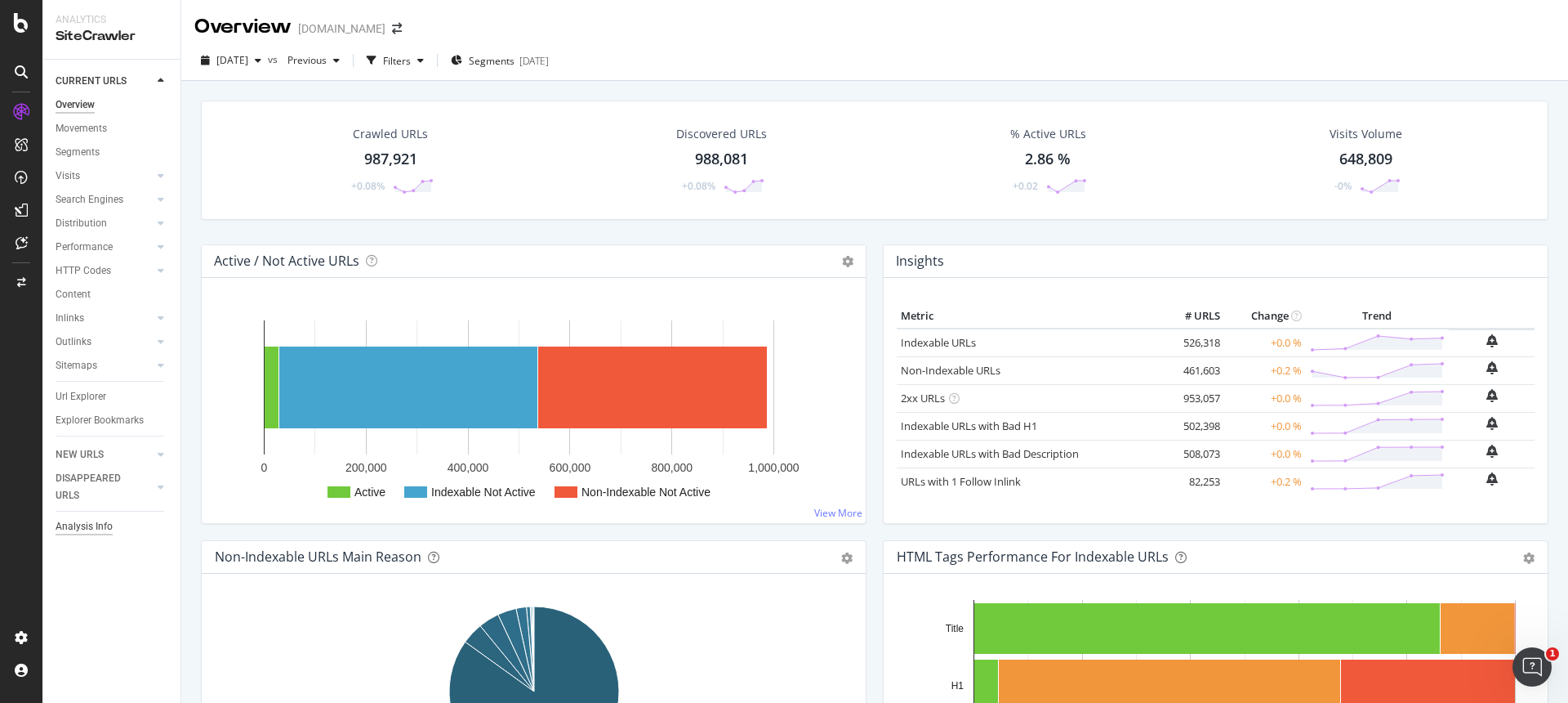
click at [81, 531] on div "Analysis Info" at bounding box center [84, 526] width 57 height 17
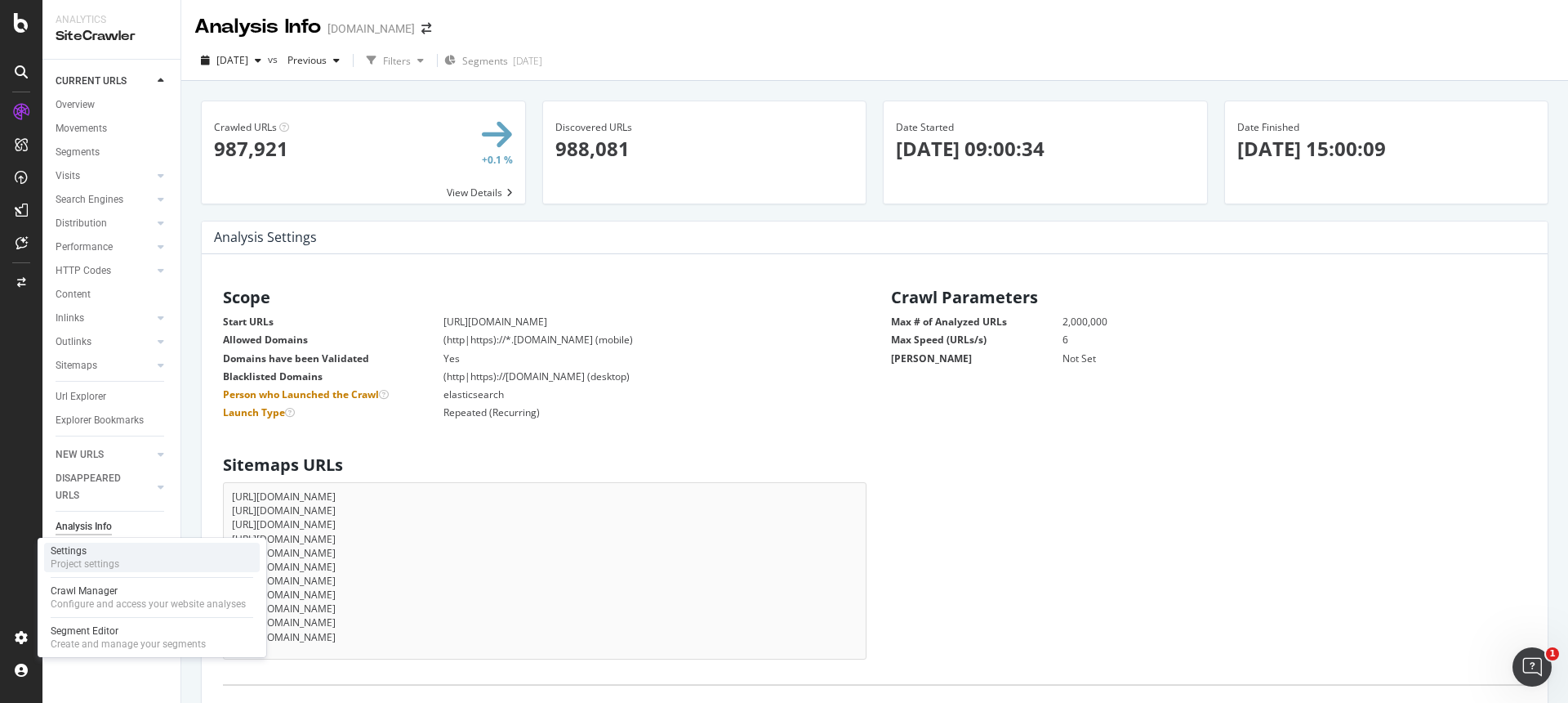
click at [111, 556] on div "Settings" at bounding box center [85, 550] width 69 height 13
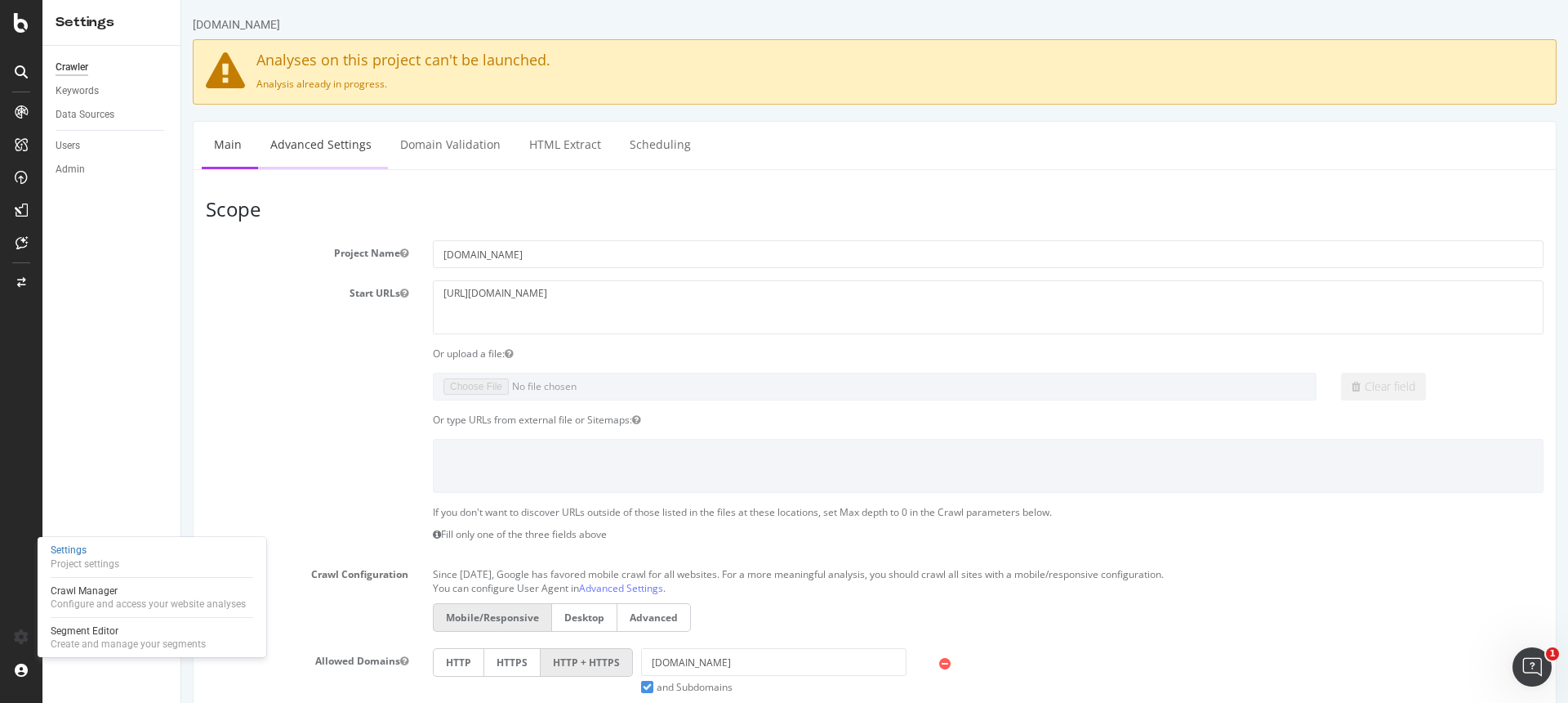
click at [334, 144] on link "Advanced Settings" at bounding box center [320, 144] width 126 height 45
